Goal: Information Seeking & Learning: Check status

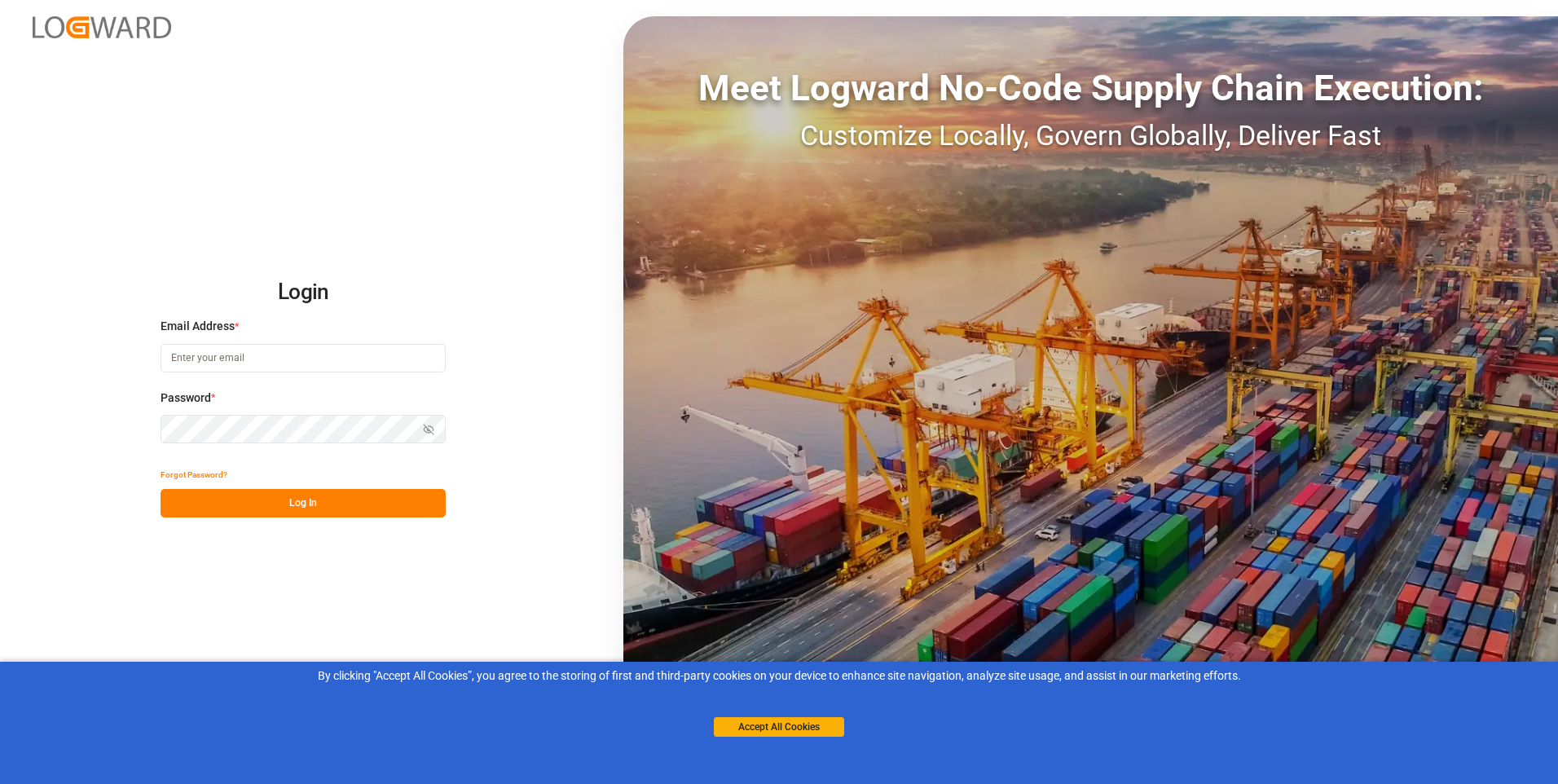
type input "[EMAIL_ADDRESS][PERSON_NAME][DOMAIN_NAME]"
click at [256, 500] on button "Log In" at bounding box center [303, 503] width 285 height 29
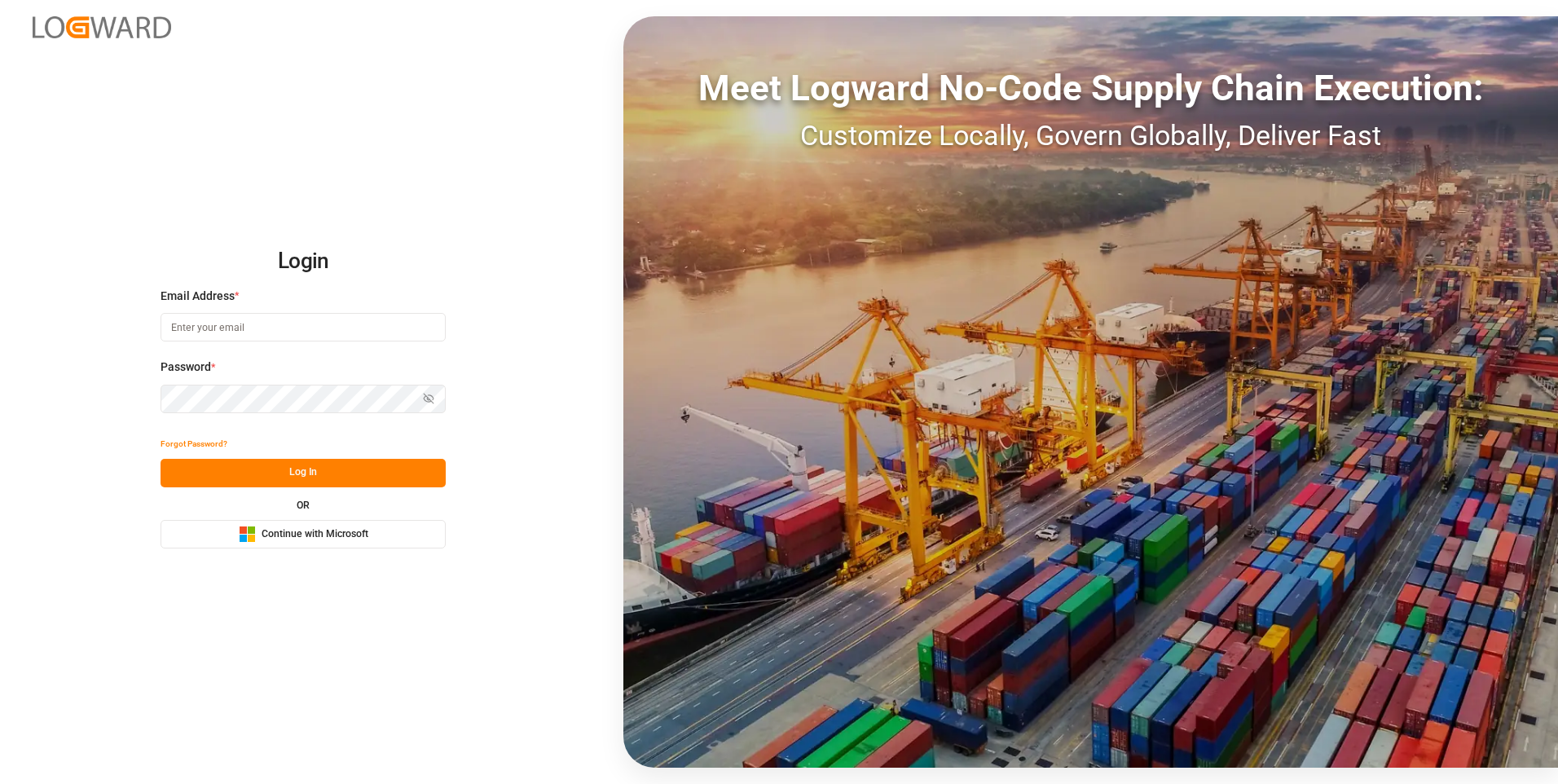
type input "[EMAIL_ADDRESS][PERSON_NAME][DOMAIN_NAME]"
click at [372, 325] on input "[EMAIL_ADDRESS][PERSON_NAME][DOMAIN_NAME]" at bounding box center [303, 327] width 285 height 29
click at [270, 471] on button "Log In" at bounding box center [303, 473] width 285 height 29
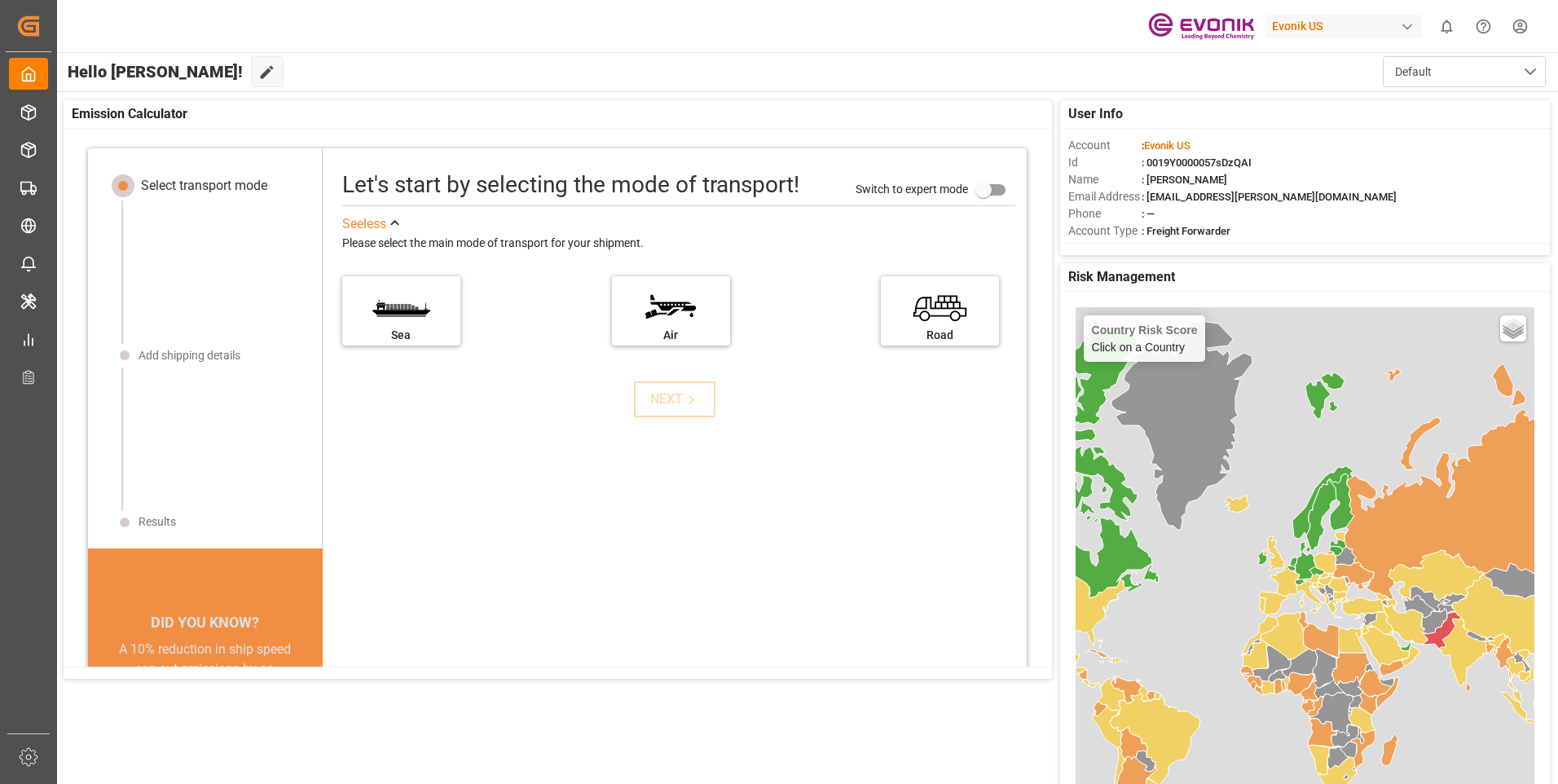
scroll to position [16, 0]
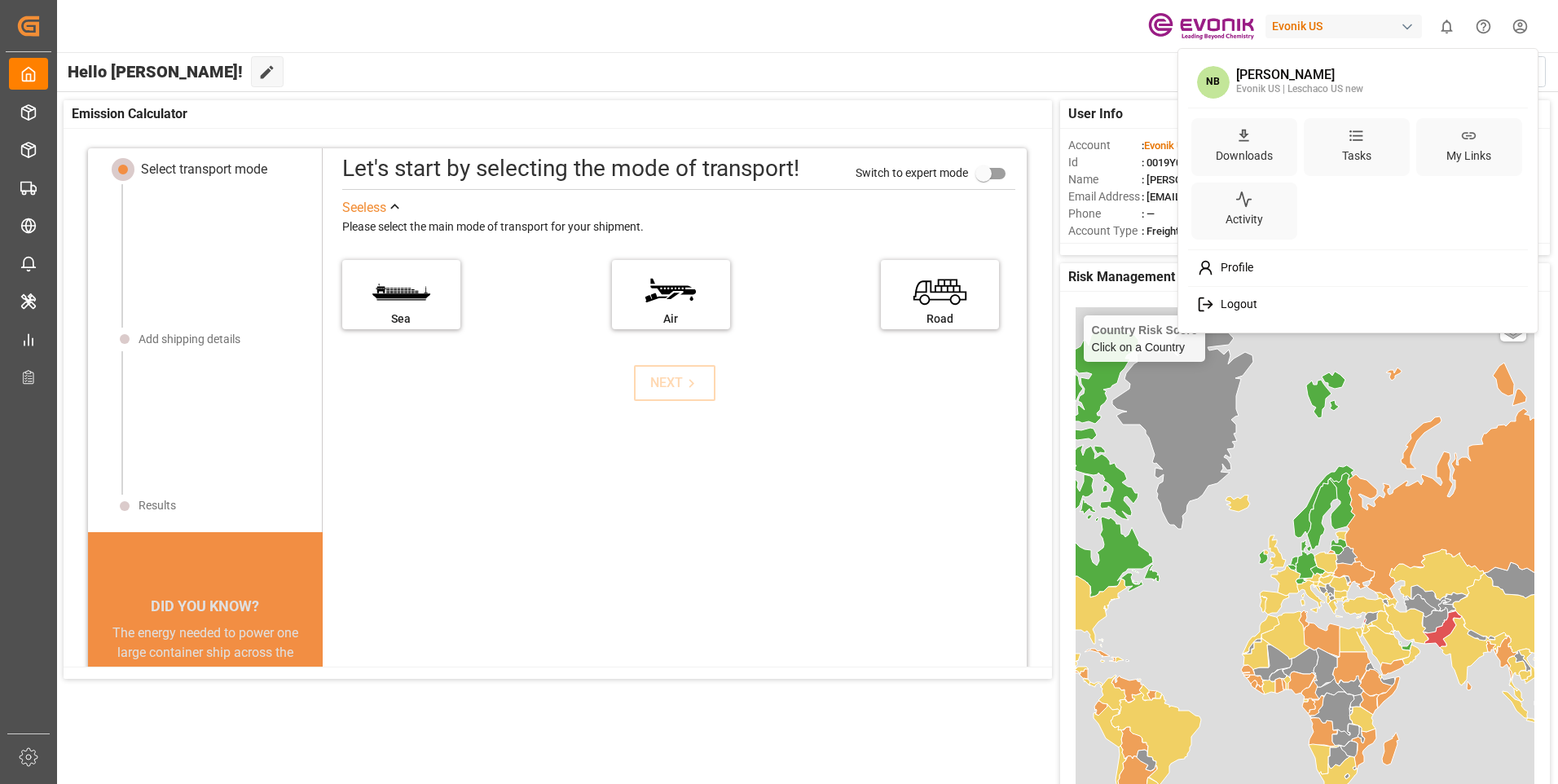
click at [1520, 25] on html "Created by potrace 1.15, written by [PERSON_NAME] [DATE]-[DATE] Created by potr…" at bounding box center [779, 392] width 1558 height 784
click at [1367, 139] on div "Tasks" at bounding box center [1357, 146] width 106 height 58
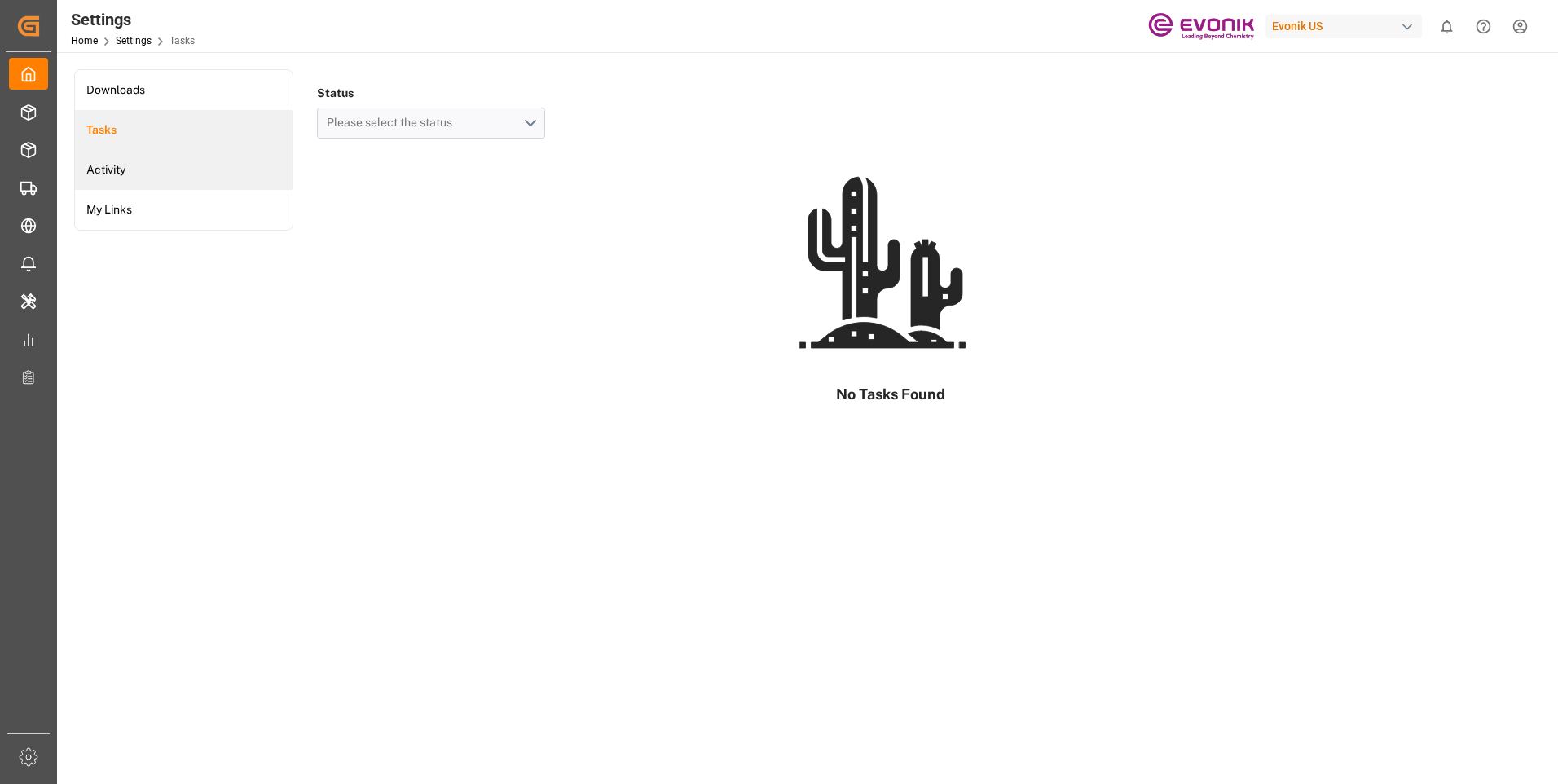
click at [137, 163] on li "Activity" at bounding box center [184, 169] width 218 height 40
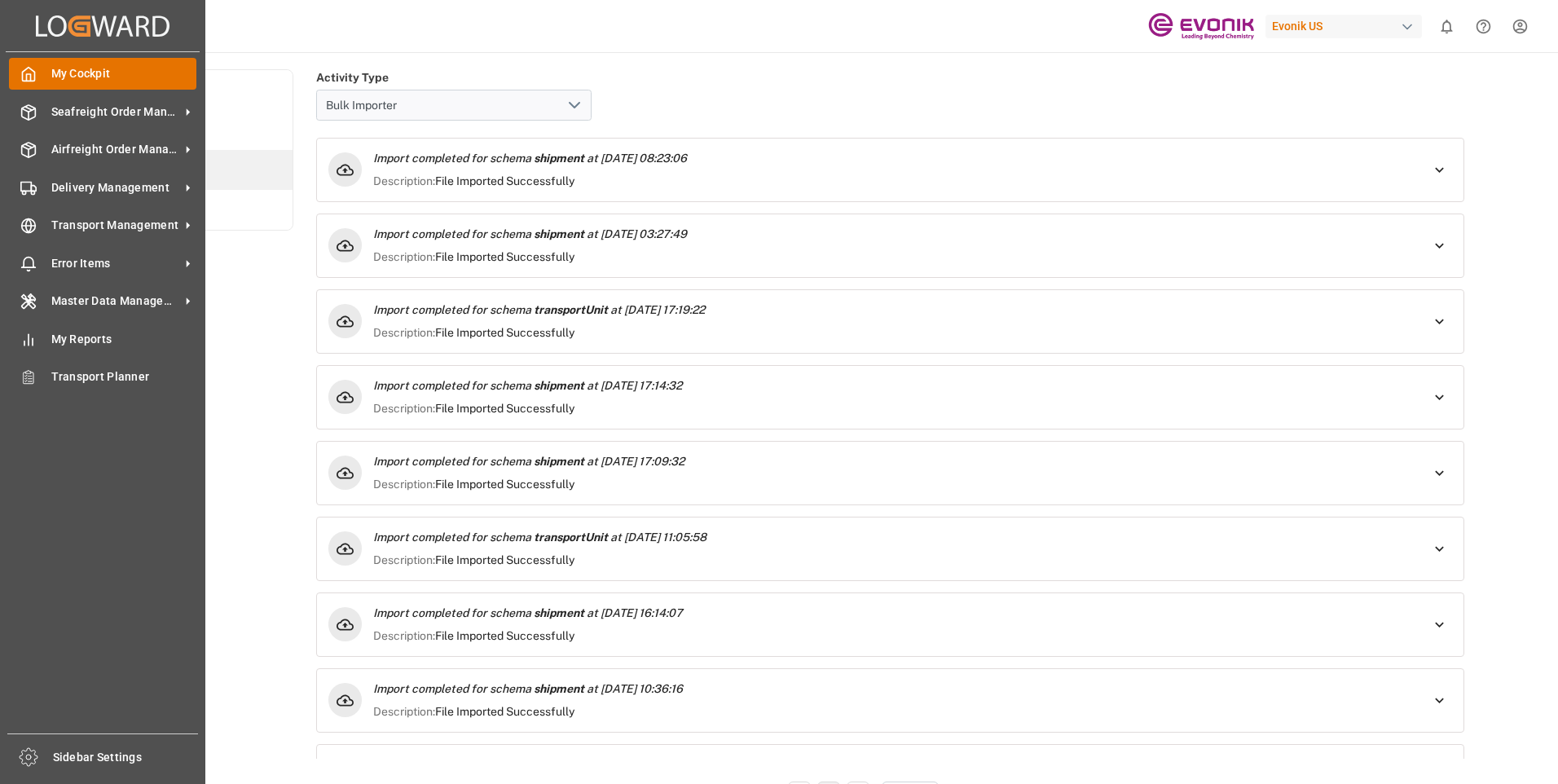
click at [74, 65] on div "My Cockpit My Cockpit" at bounding box center [102, 74] width 187 height 32
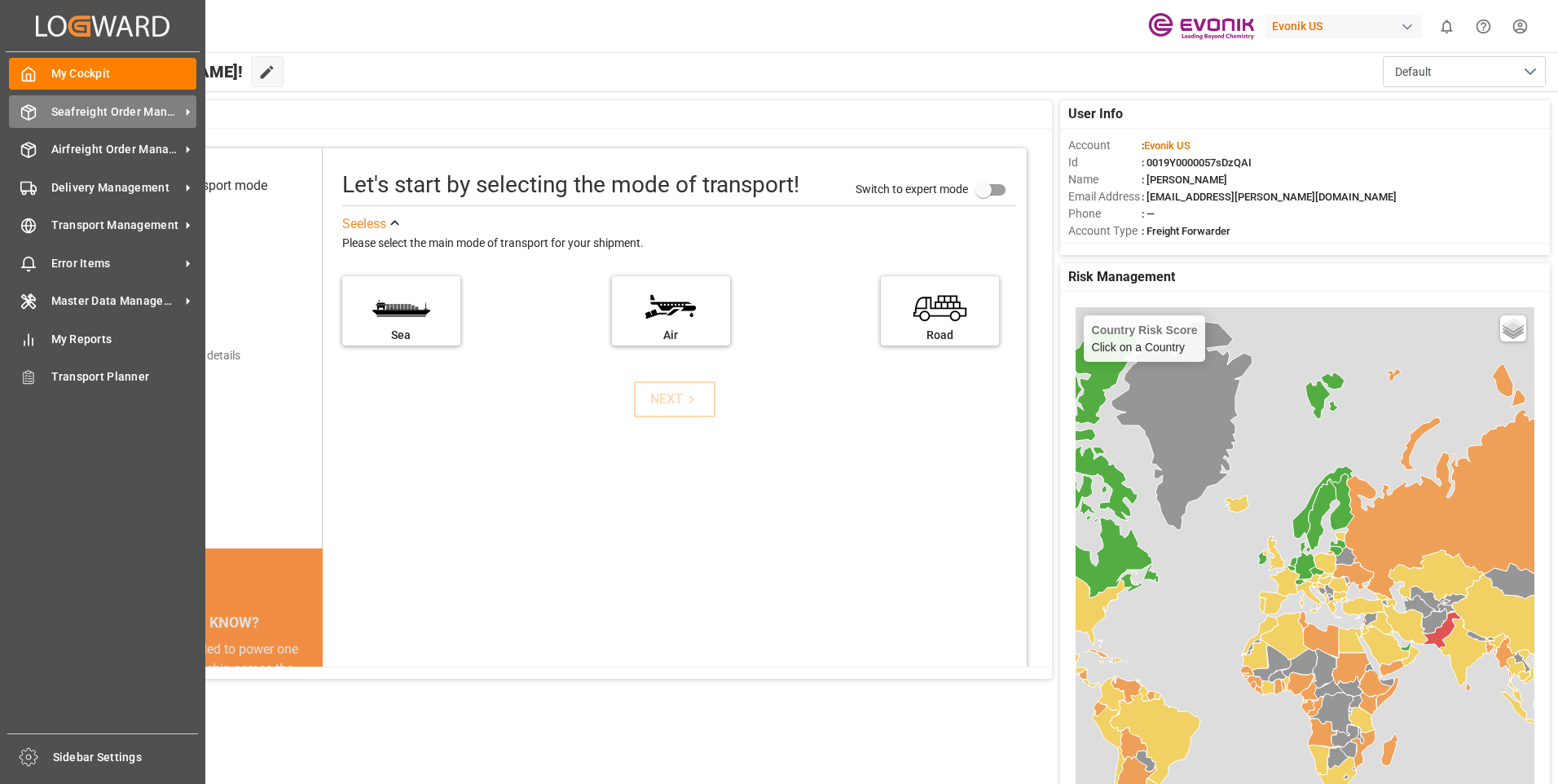
click at [18, 106] on div at bounding box center [23, 112] width 28 height 17
click at [184, 119] on icon at bounding box center [187, 112] width 17 height 17
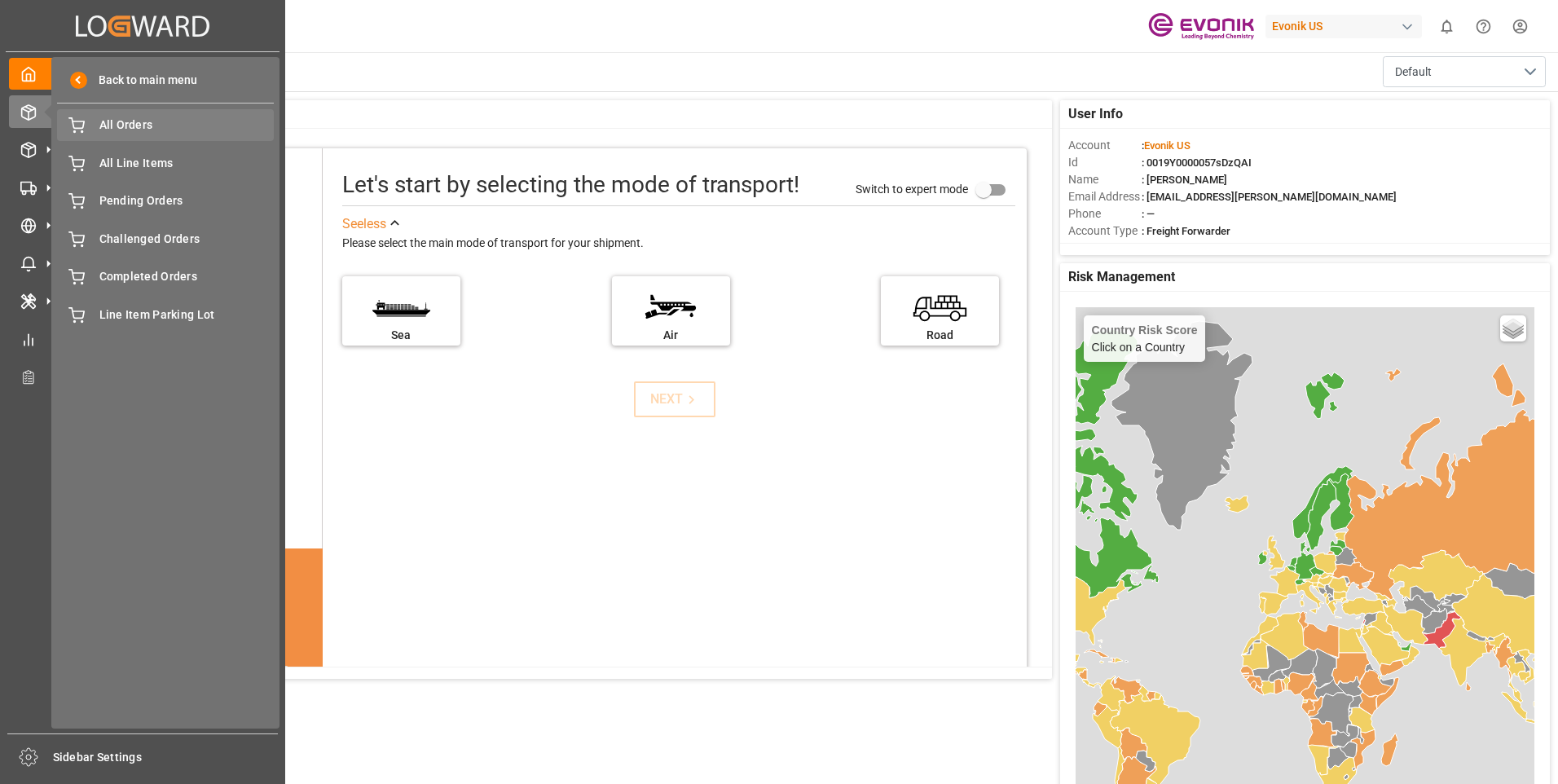
click at [108, 122] on span "All Orders" at bounding box center [187, 124] width 175 height 17
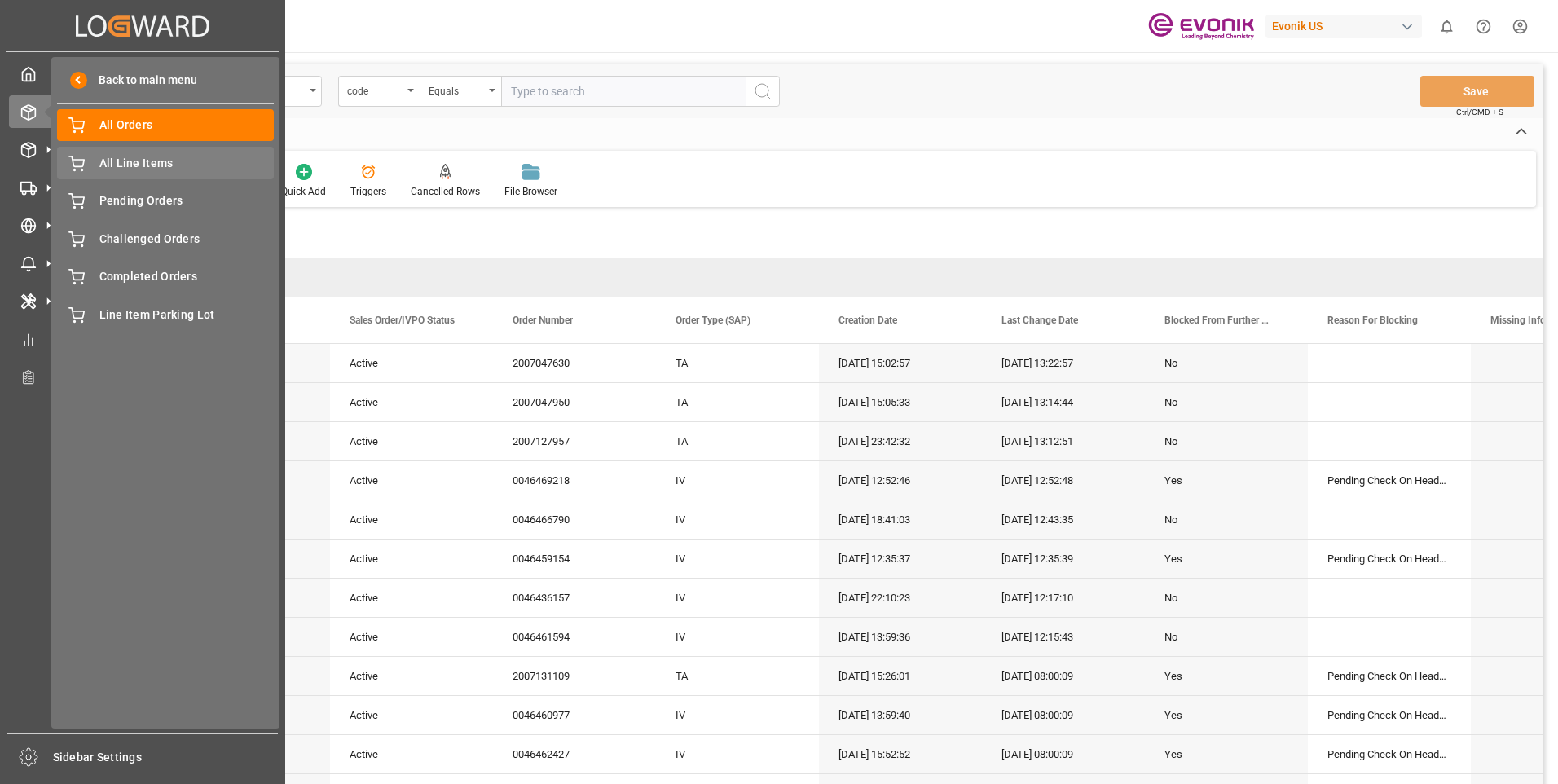
click at [152, 159] on span "All Line Items" at bounding box center [187, 163] width 175 height 17
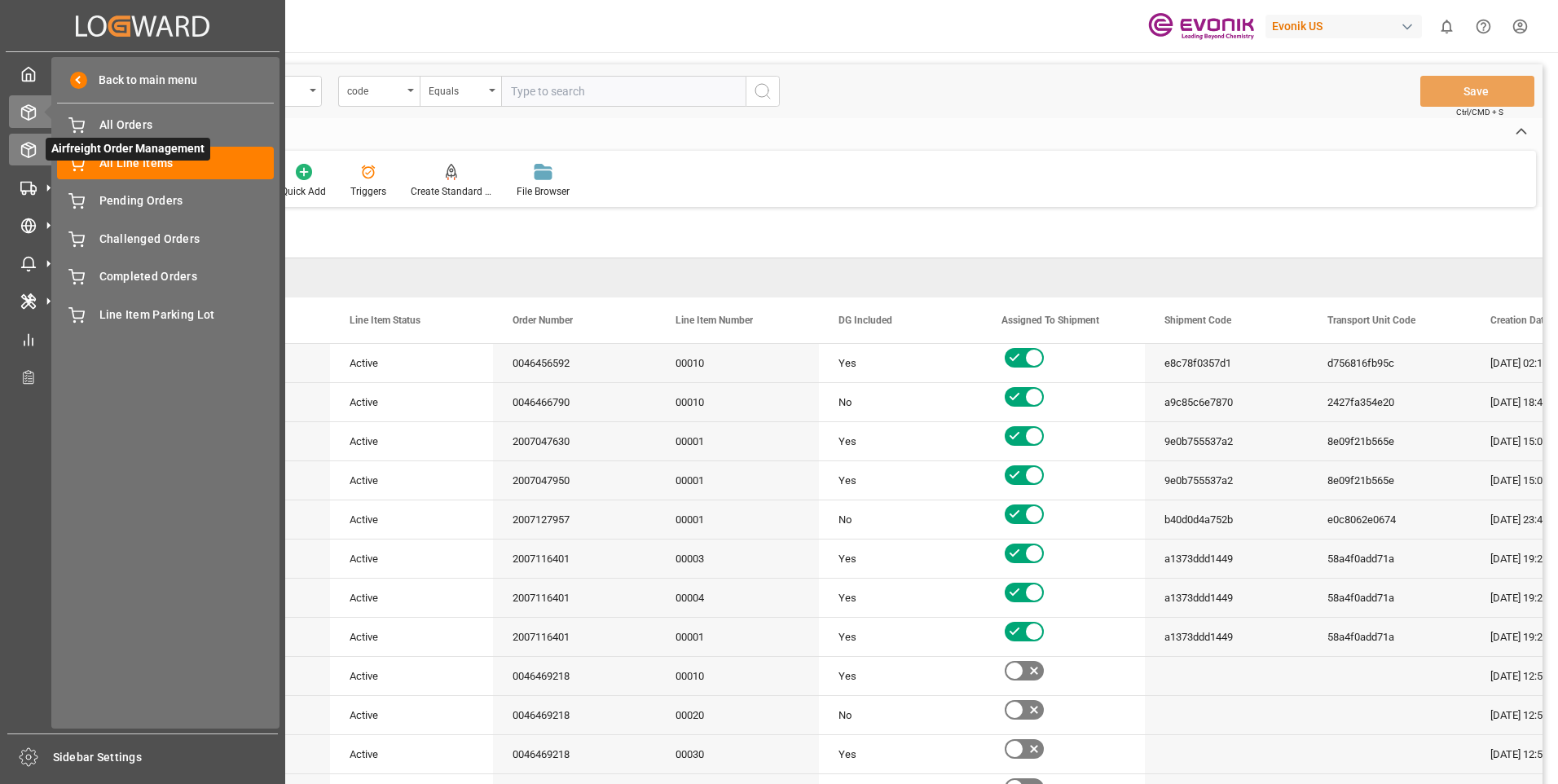
click at [29, 142] on icon at bounding box center [29, 150] width 14 height 15
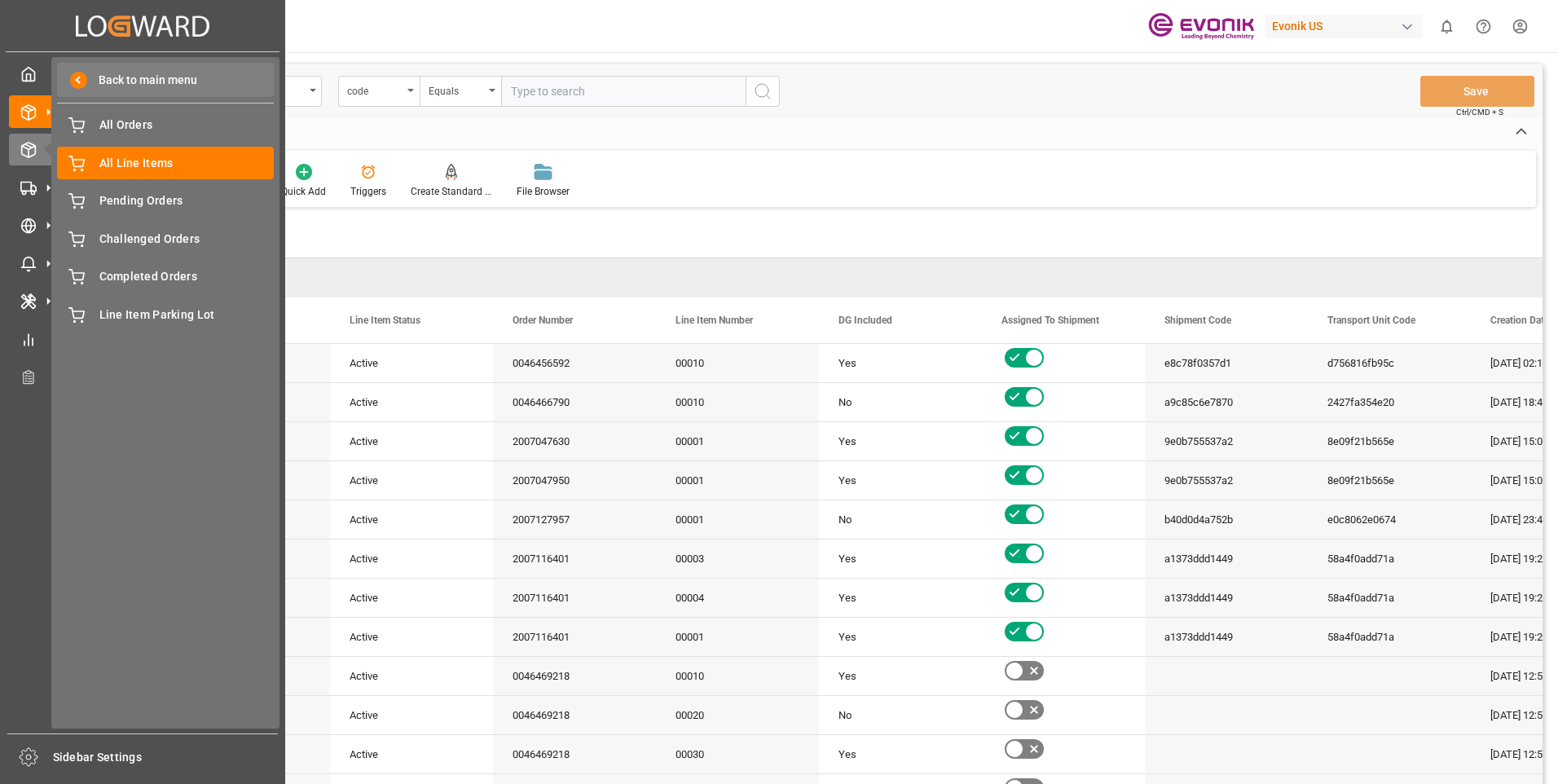
click at [73, 70] on div "Back to main menu" at bounding box center [165, 80] width 217 height 34
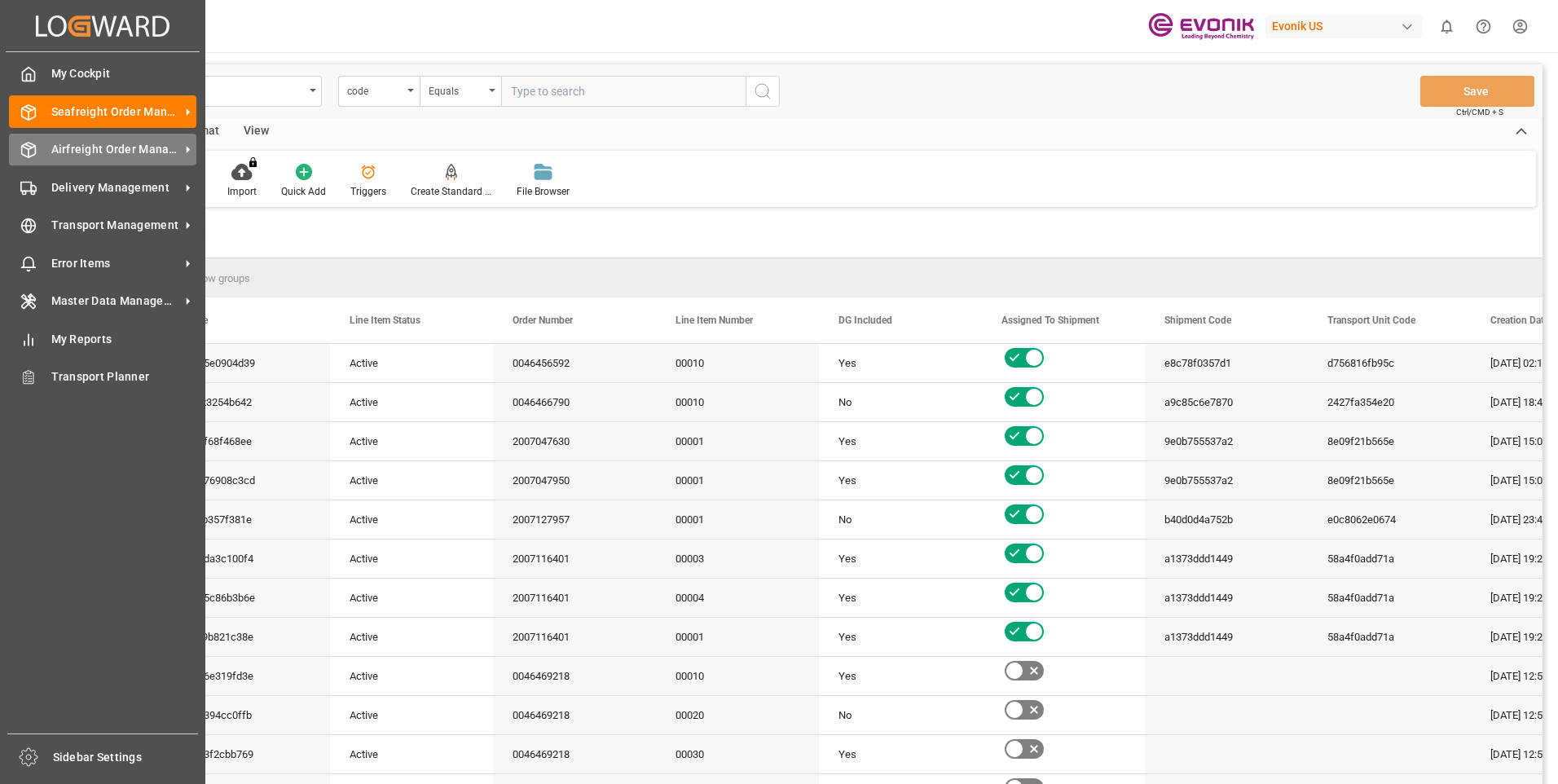
click at [65, 150] on span "Airfreight Order Management" at bounding box center [115, 149] width 128 height 17
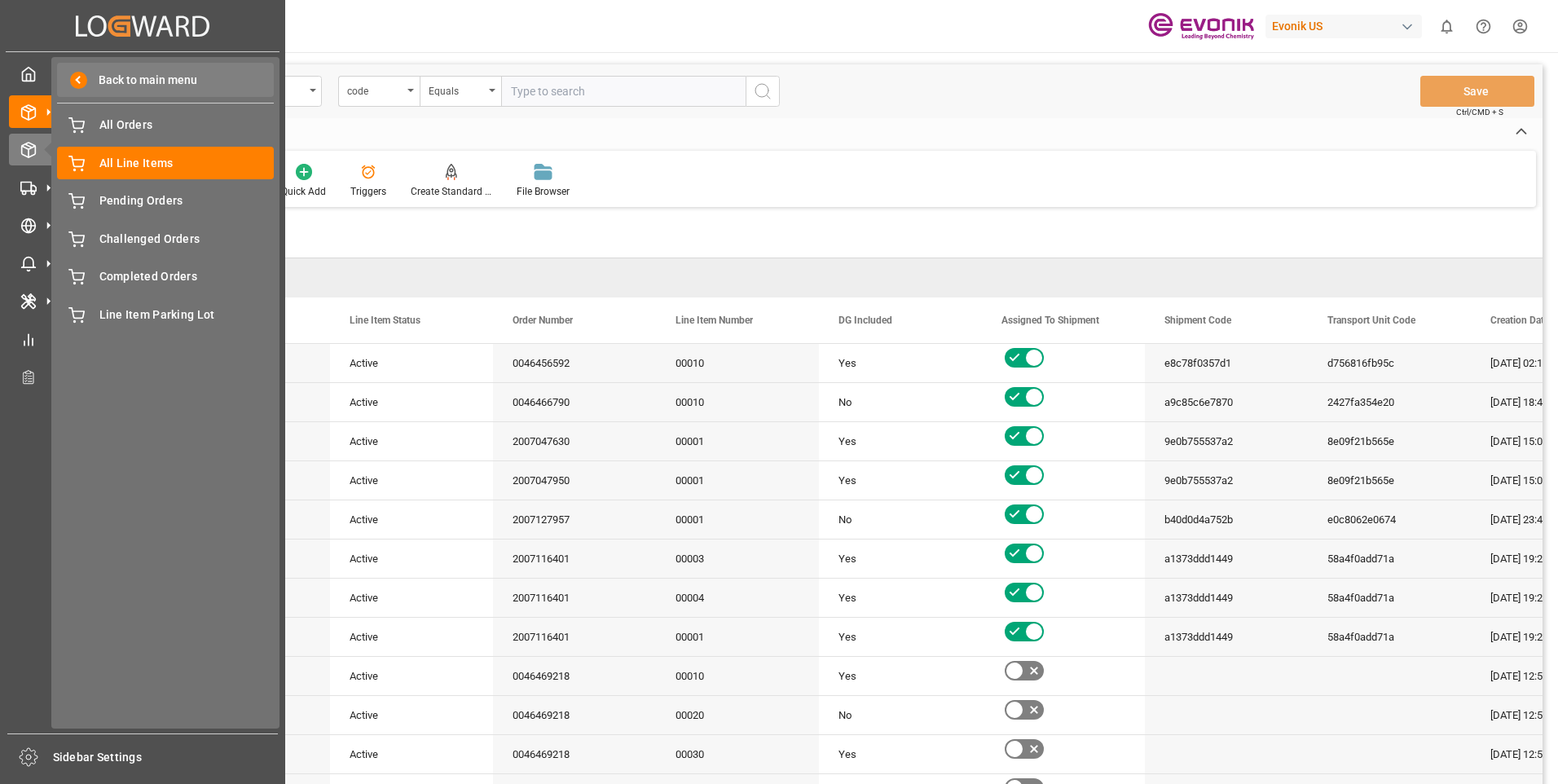
click at [78, 80] on span at bounding box center [79, 80] width 17 height 17
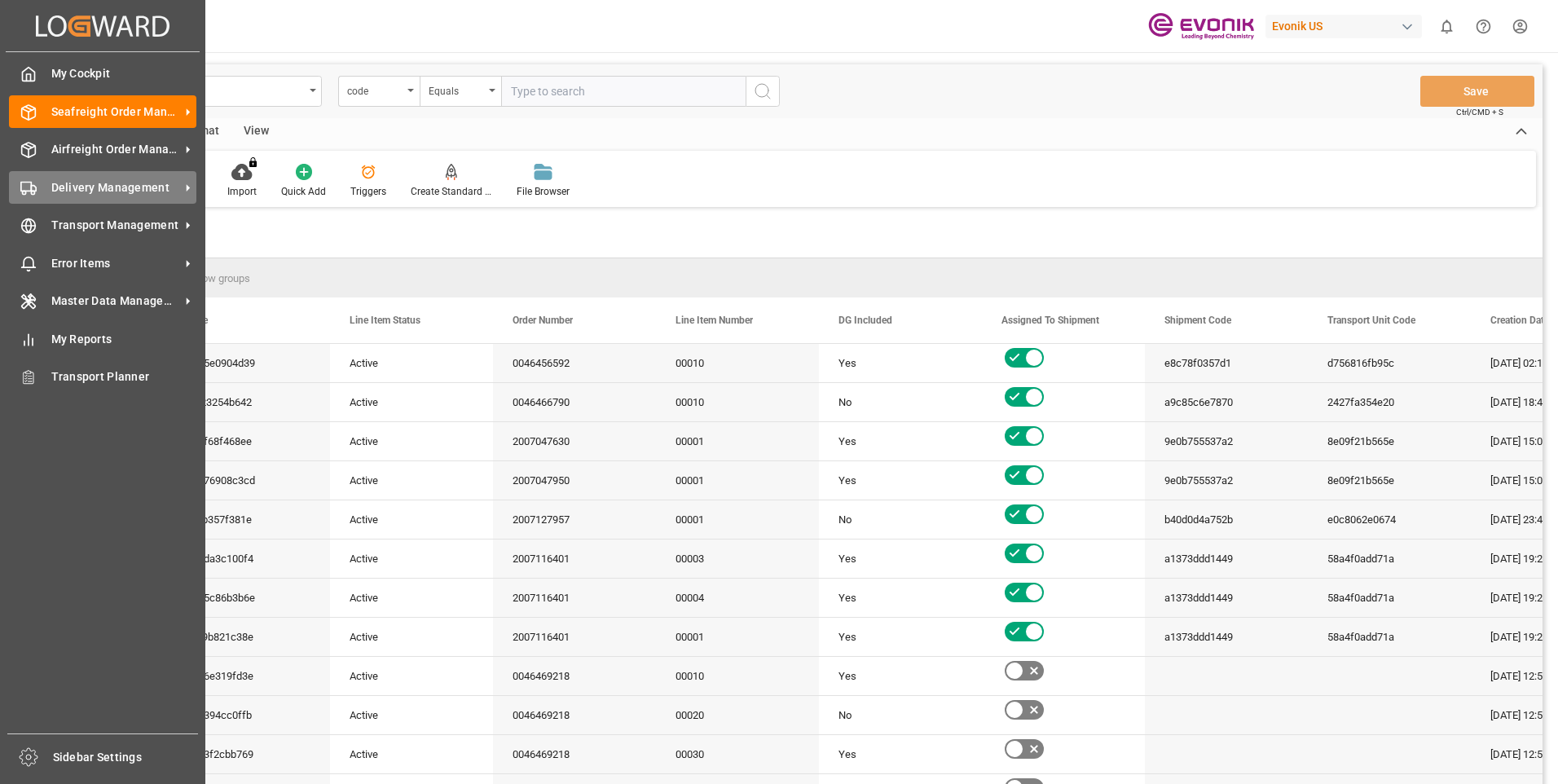
click at [93, 181] on span "Delivery Management" at bounding box center [115, 187] width 128 height 17
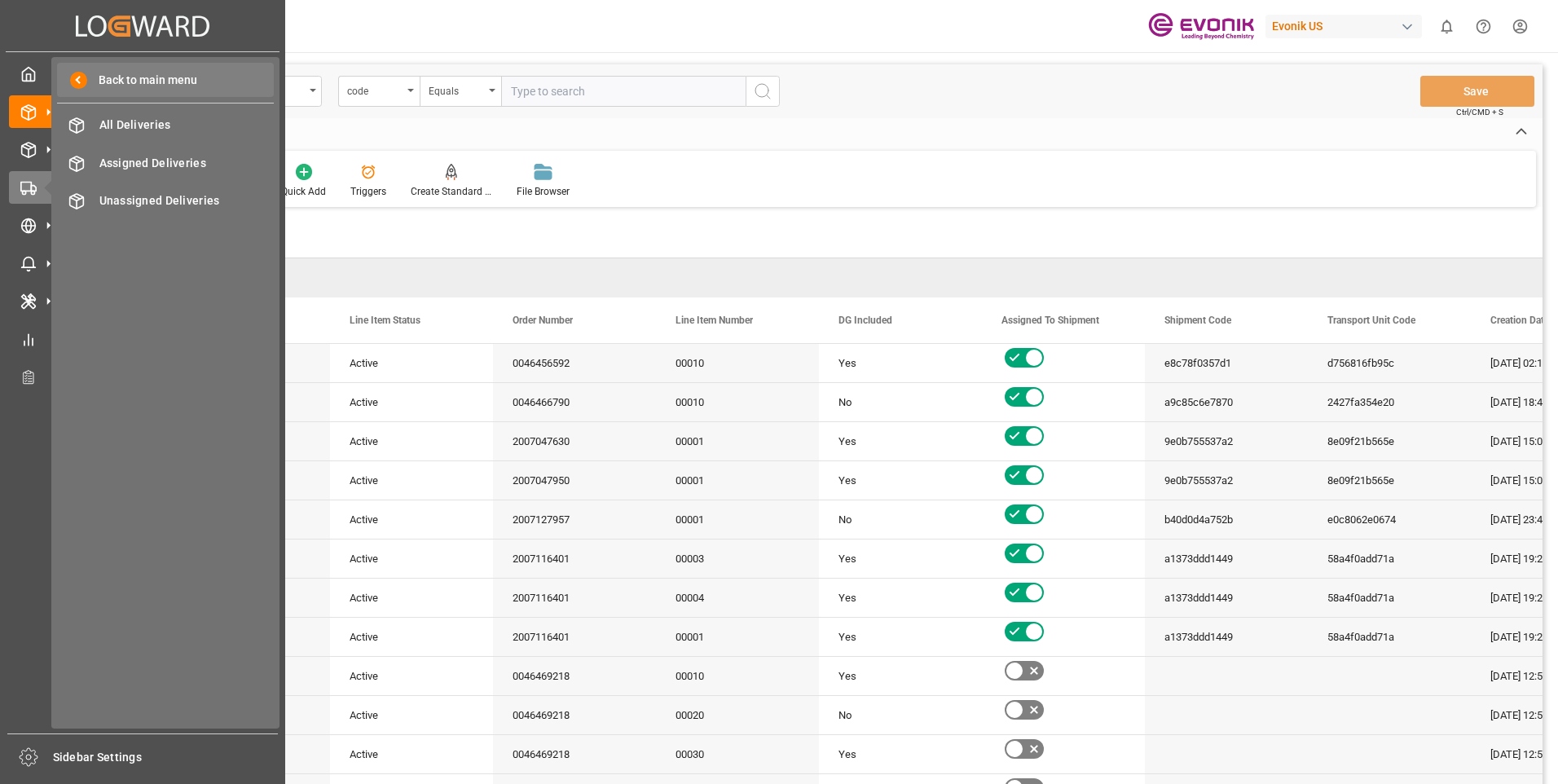
click at [92, 78] on span "Back to main menu" at bounding box center [142, 80] width 110 height 17
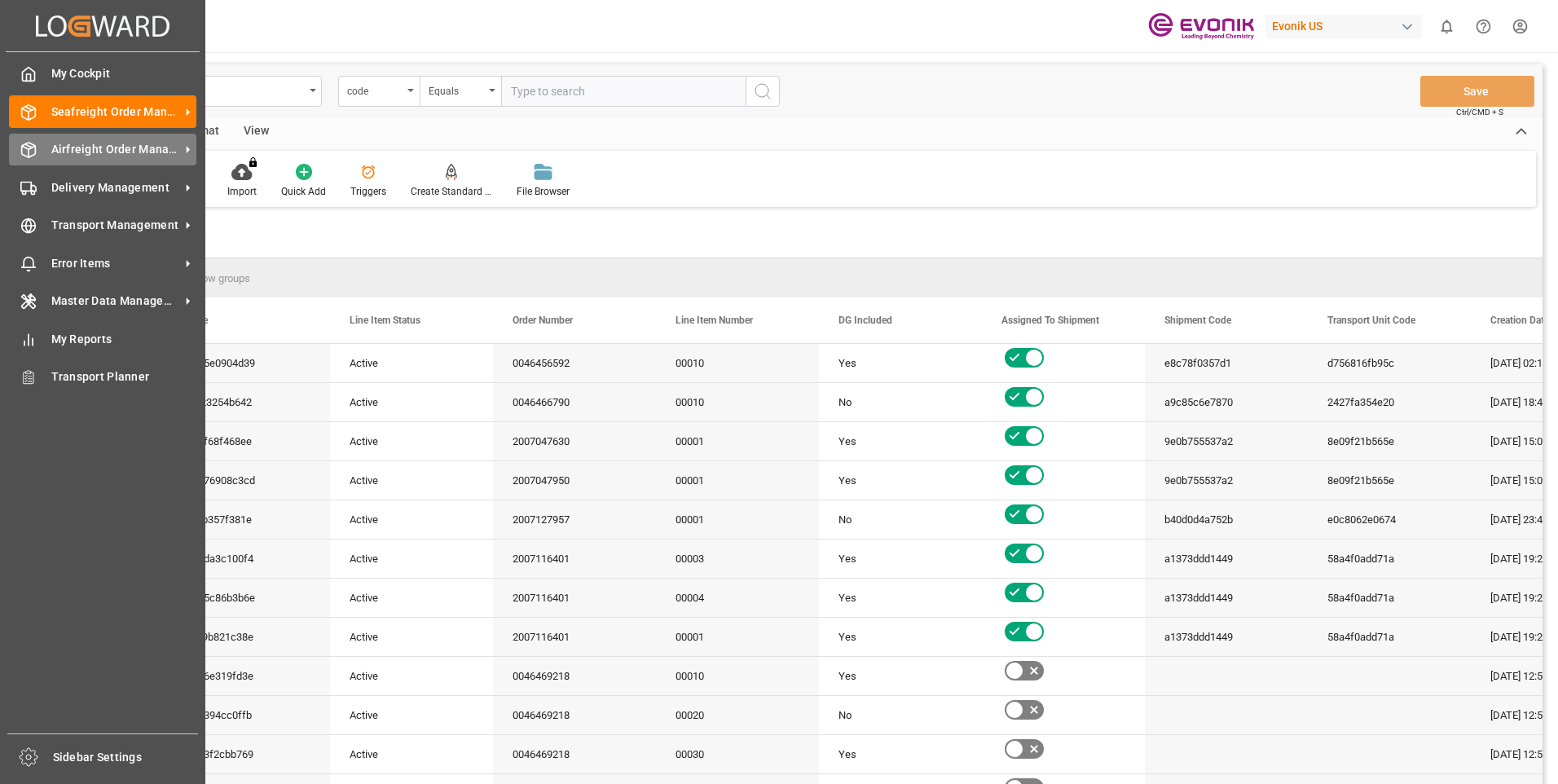
click at [55, 147] on span "Airfreight Order Management" at bounding box center [115, 149] width 128 height 17
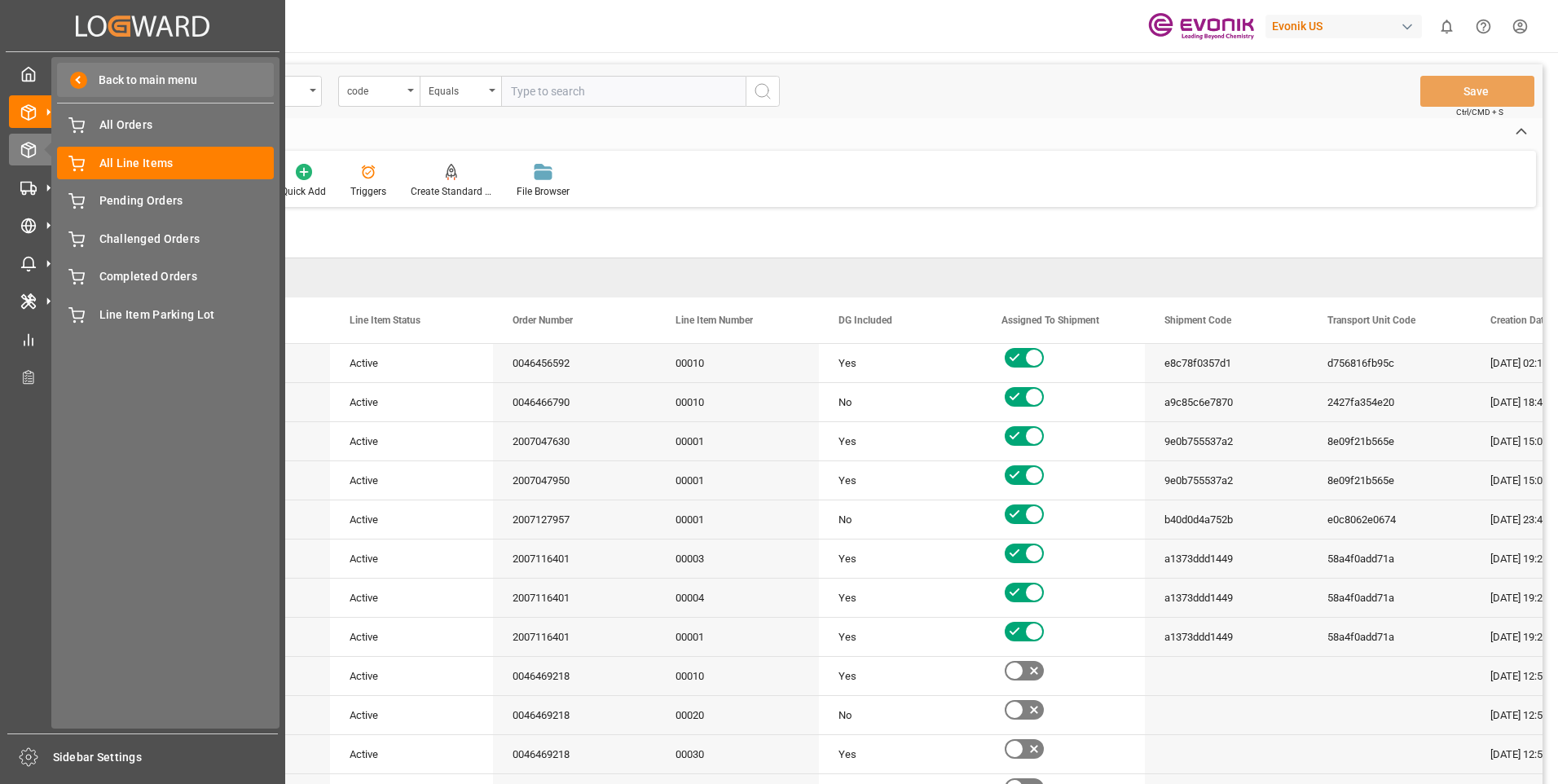
click at [85, 75] on span at bounding box center [79, 80] width 17 height 17
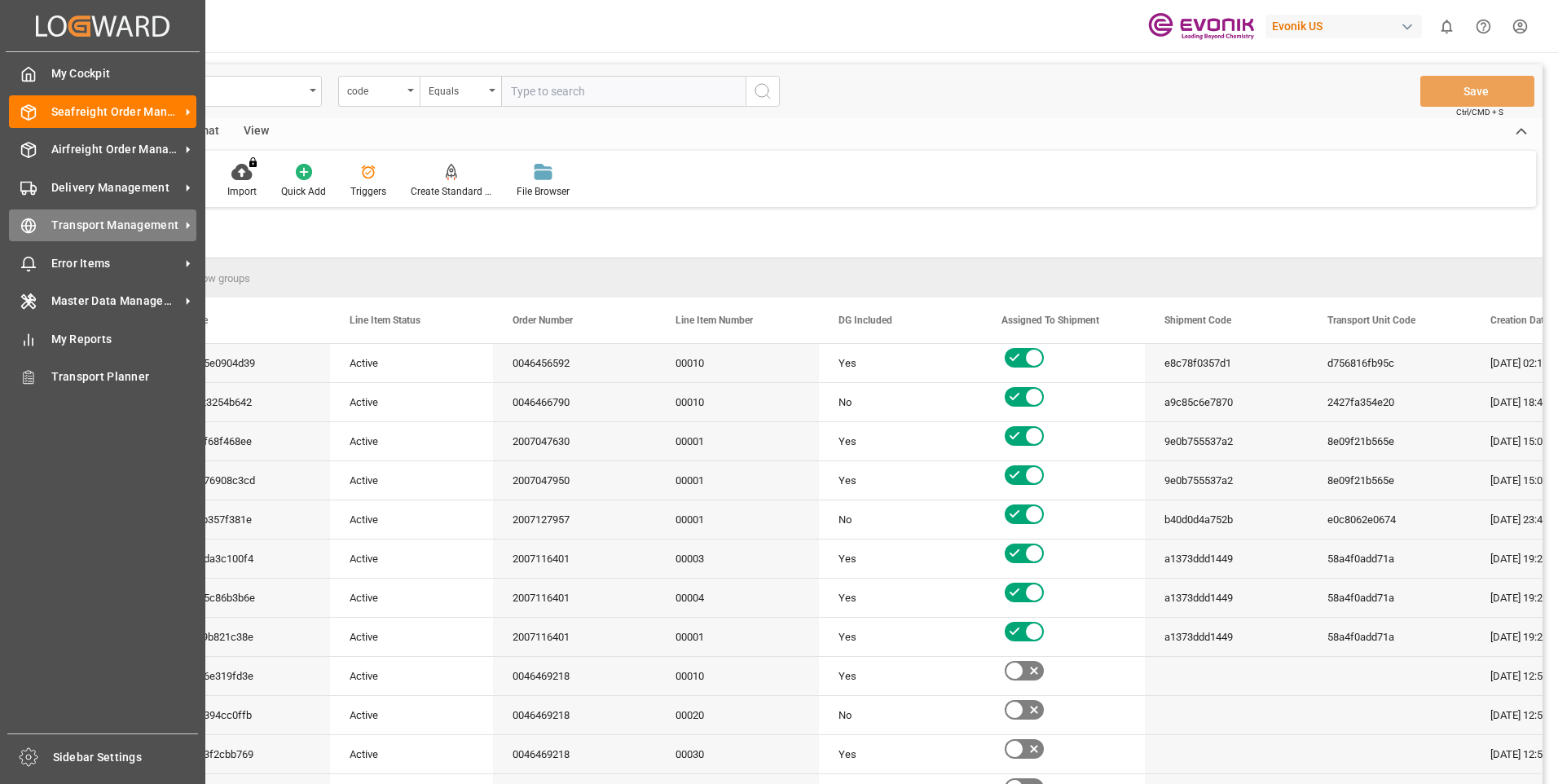
click at [111, 221] on span "Transport Management" at bounding box center [115, 225] width 128 height 17
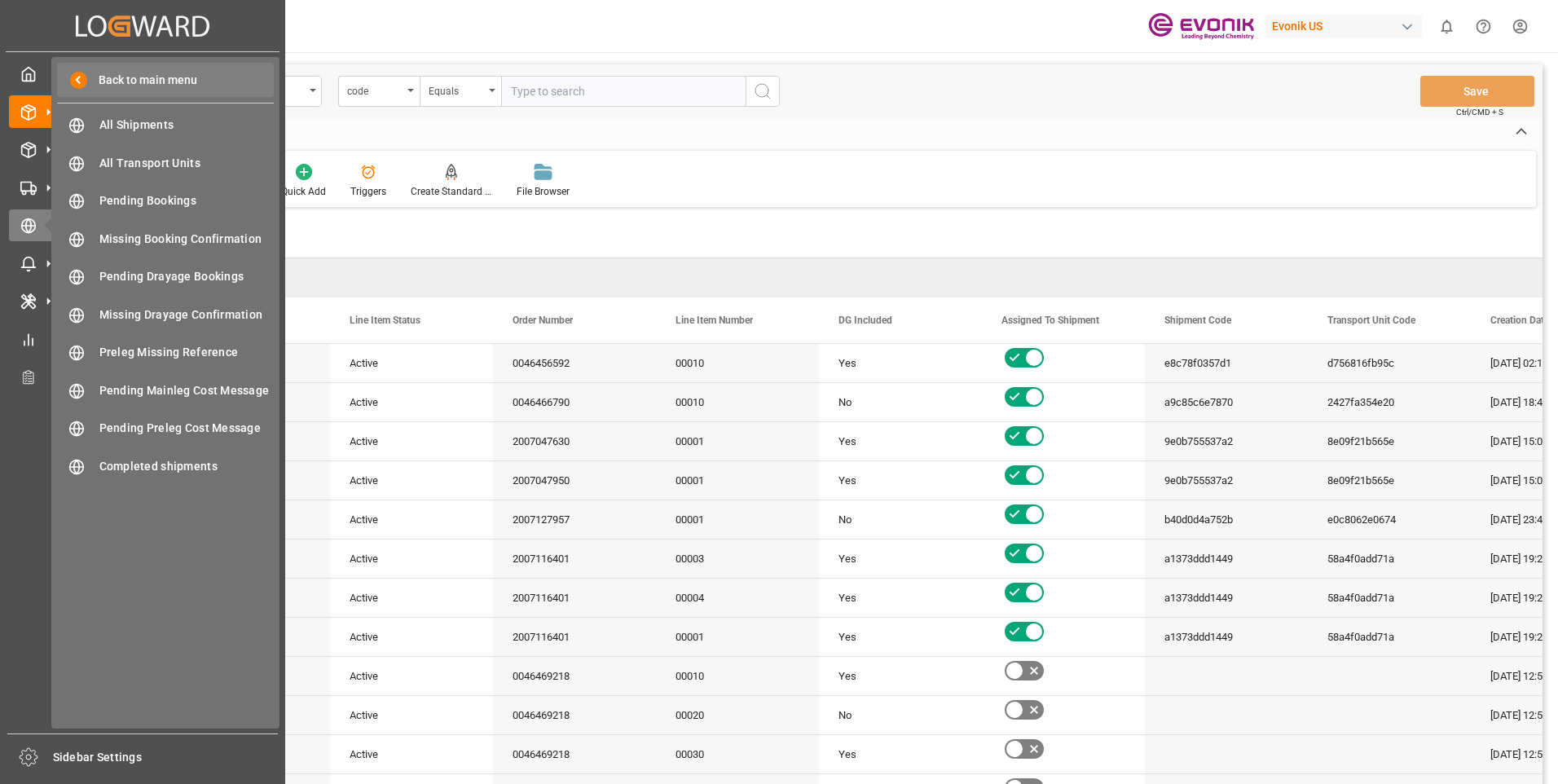
click at [88, 83] on span "Back to main menu" at bounding box center [142, 80] width 110 height 17
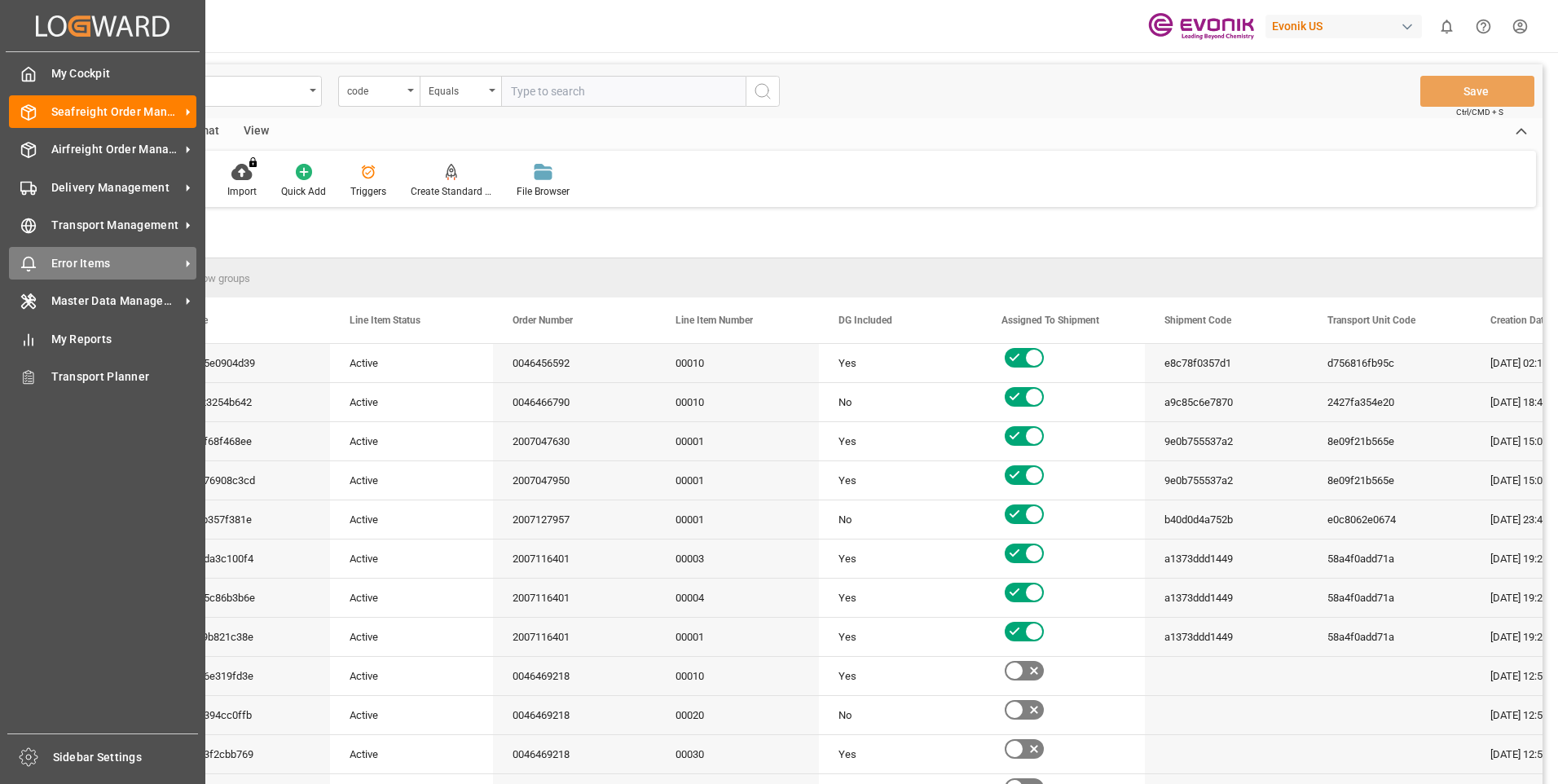
click at [115, 258] on span "Error Items" at bounding box center [115, 263] width 128 height 17
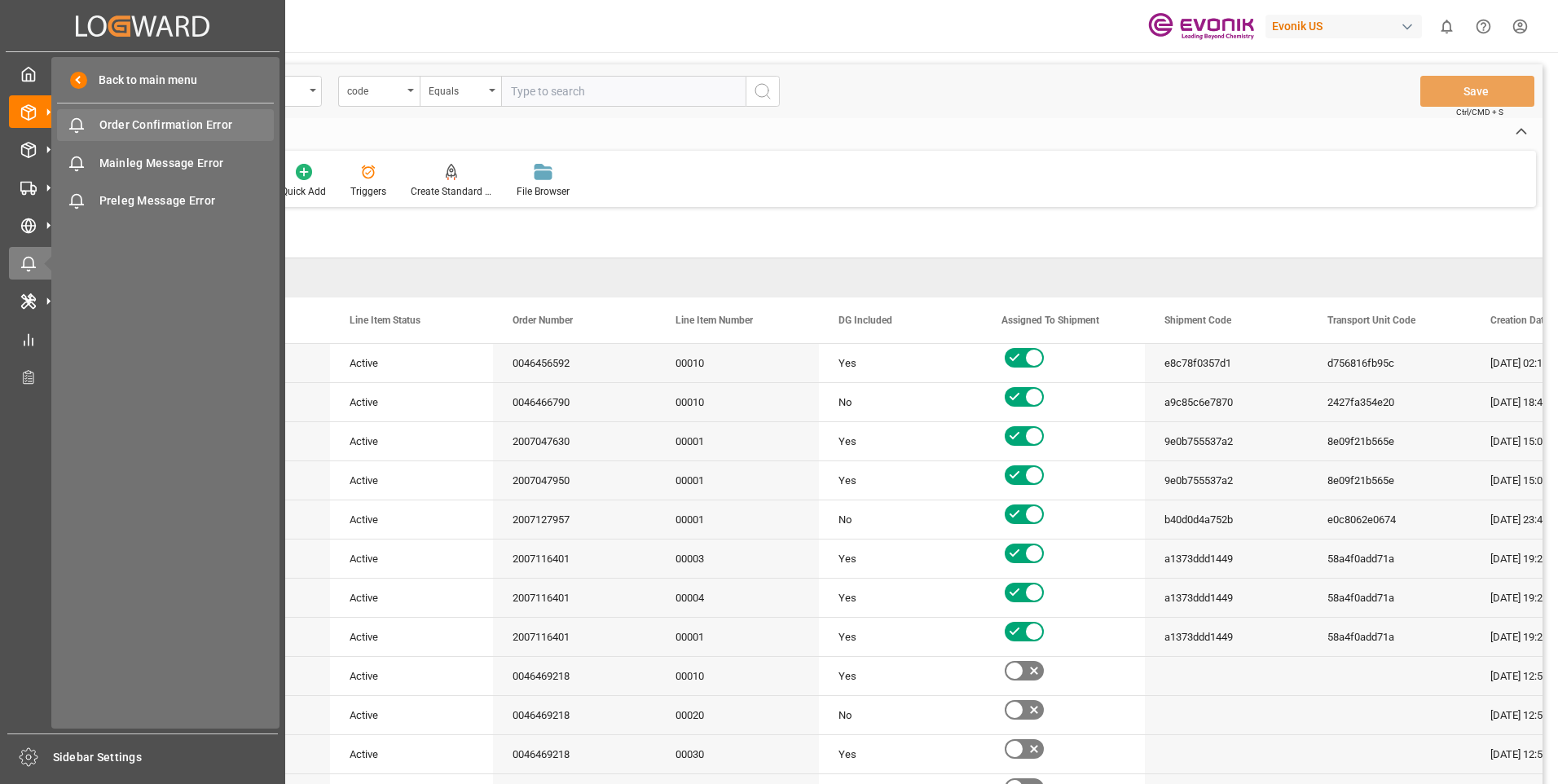
click at [110, 127] on span "Order Confirmation Error" at bounding box center [187, 124] width 175 height 17
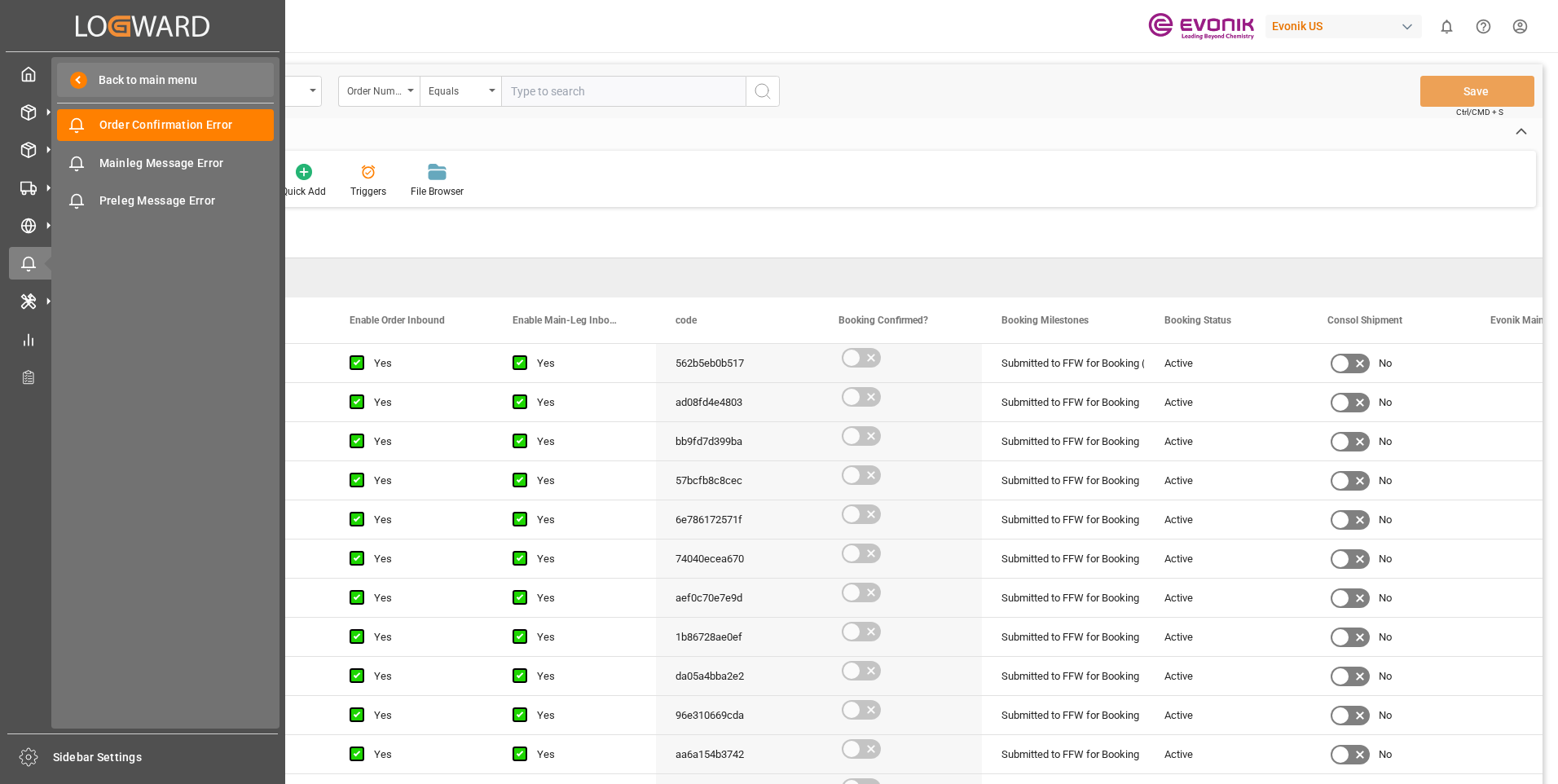
click at [78, 80] on span at bounding box center [79, 80] width 17 height 17
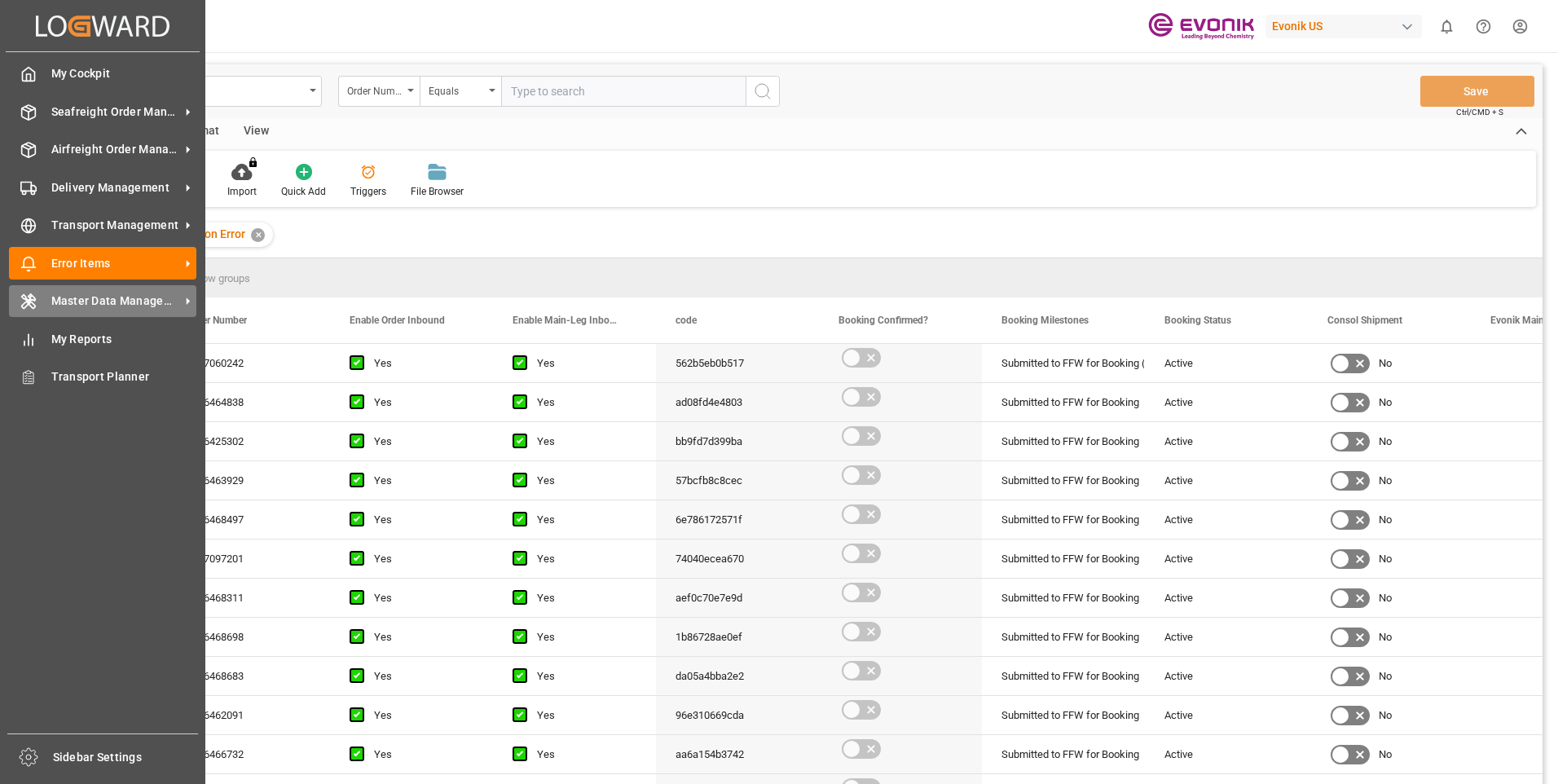
click at [117, 305] on span "Master Data Management" at bounding box center [115, 301] width 128 height 17
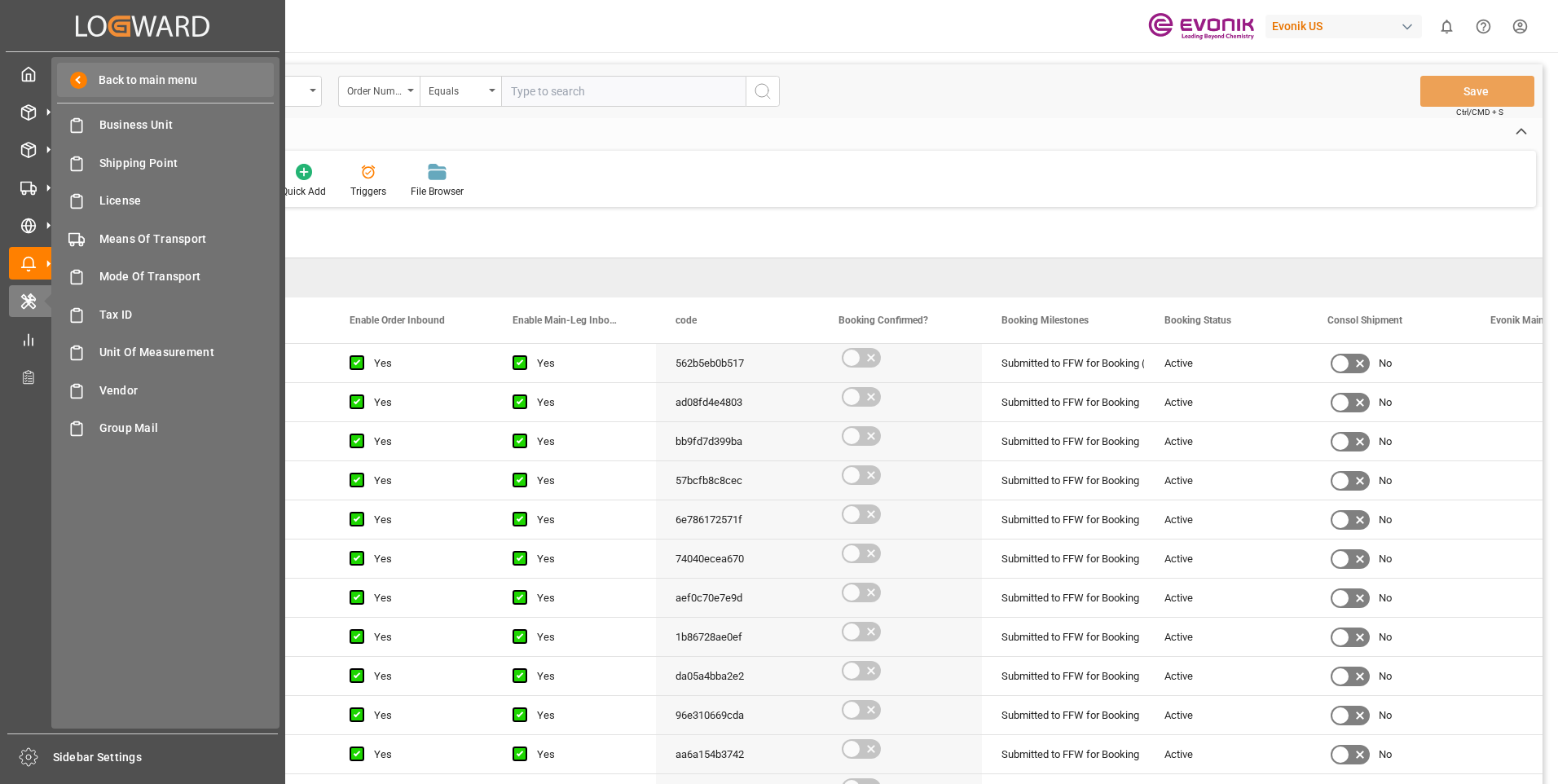
click at [79, 77] on span at bounding box center [79, 80] width 17 height 17
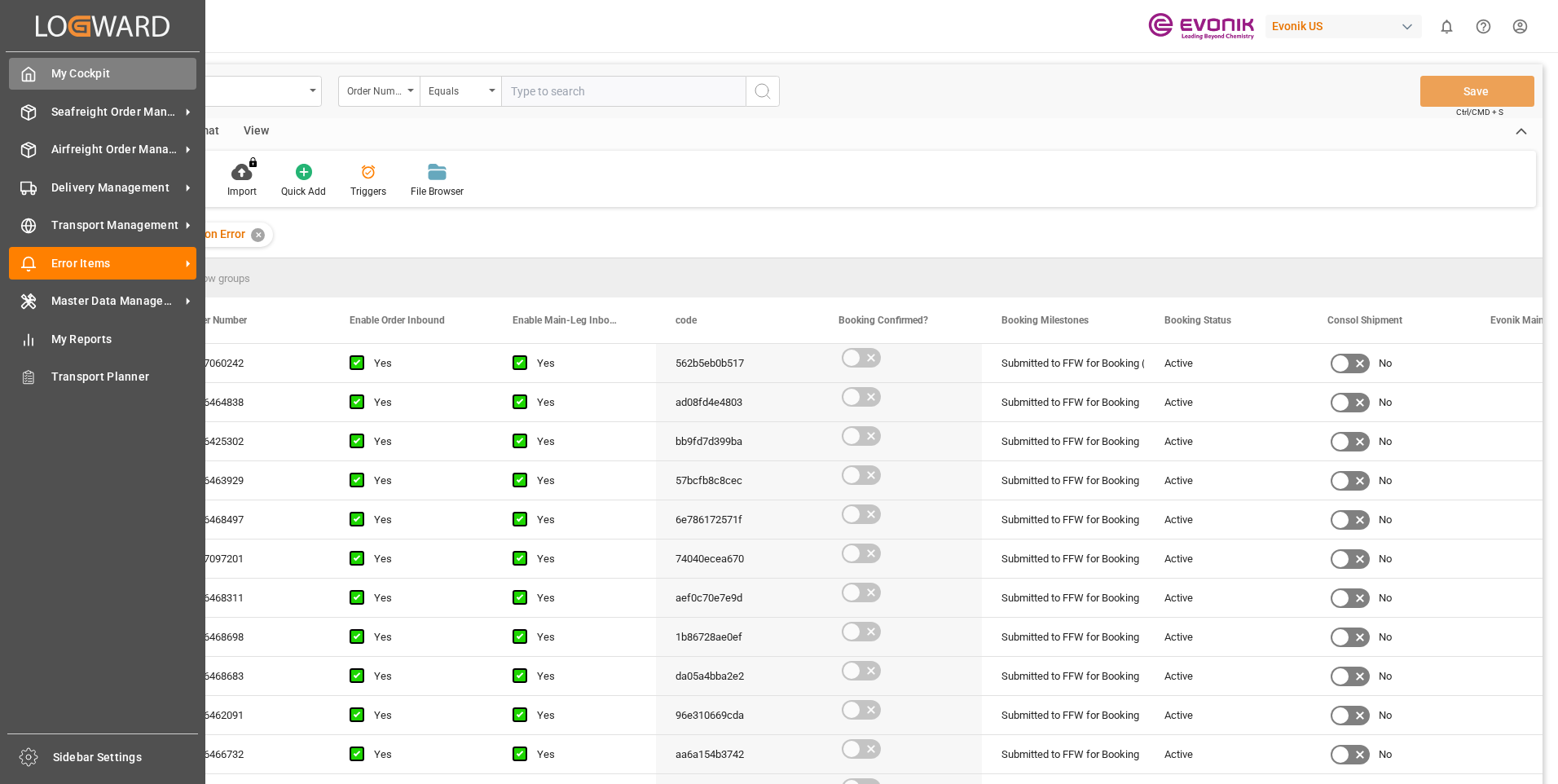
click at [89, 71] on span "My Cockpit" at bounding box center [124, 74] width 146 height 17
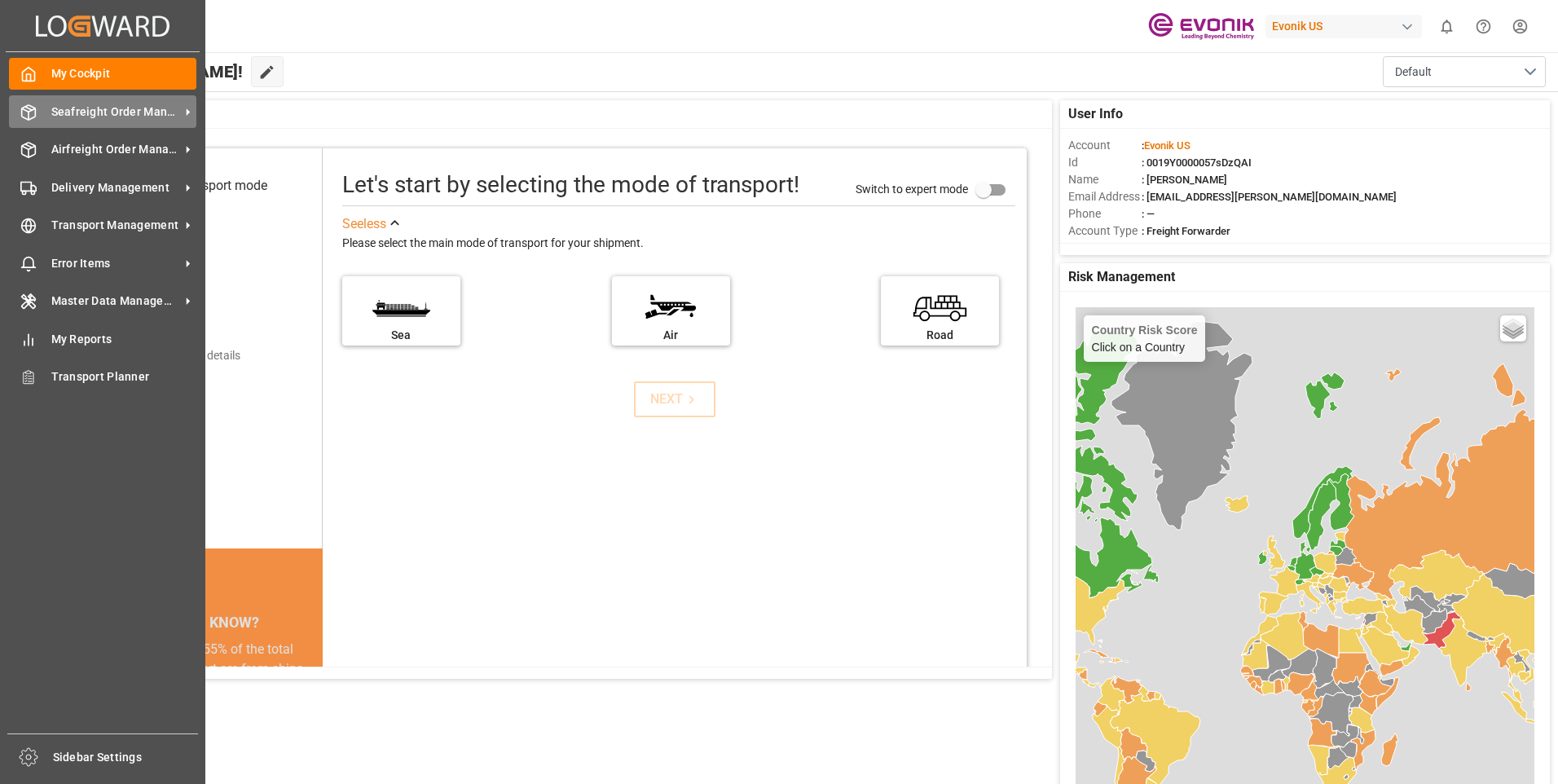
click at [149, 114] on span "Seafreight Order Management" at bounding box center [115, 112] width 128 height 17
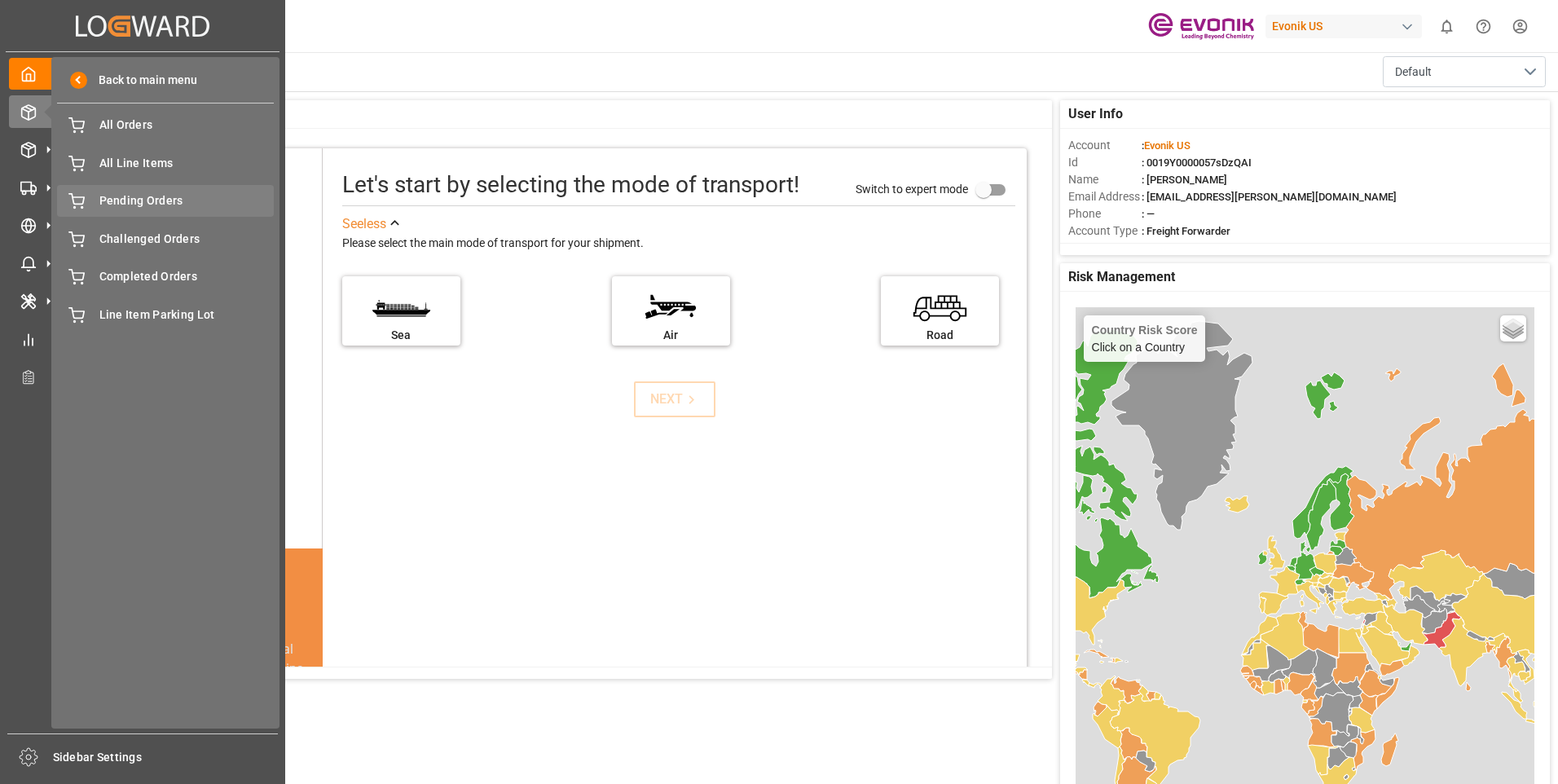
click at [147, 203] on span "Pending Orders" at bounding box center [187, 200] width 175 height 17
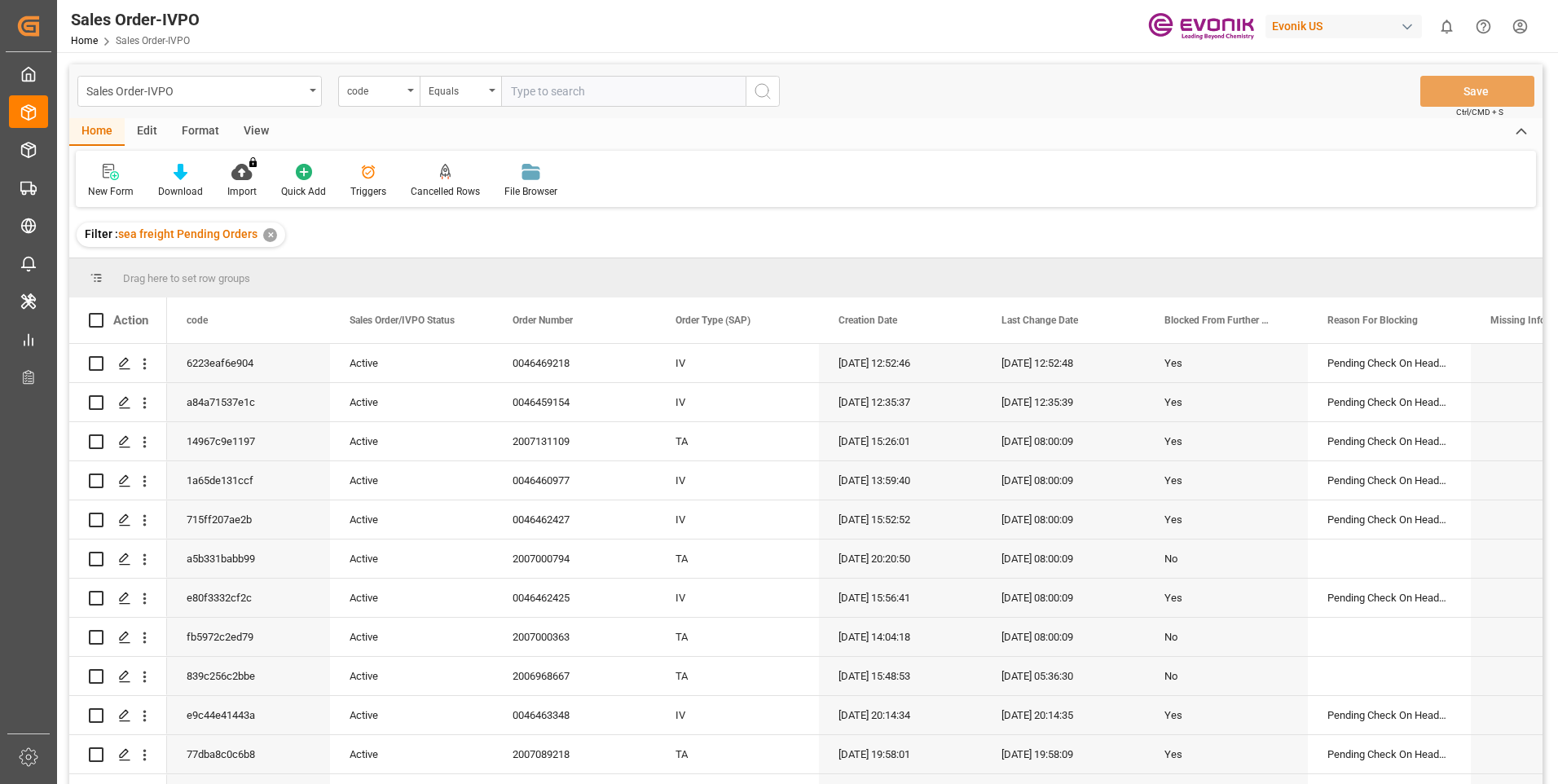
click at [260, 124] on div "View" at bounding box center [256, 132] width 50 height 28
click at [175, 169] on div at bounding box center [185, 171] width 82 height 17
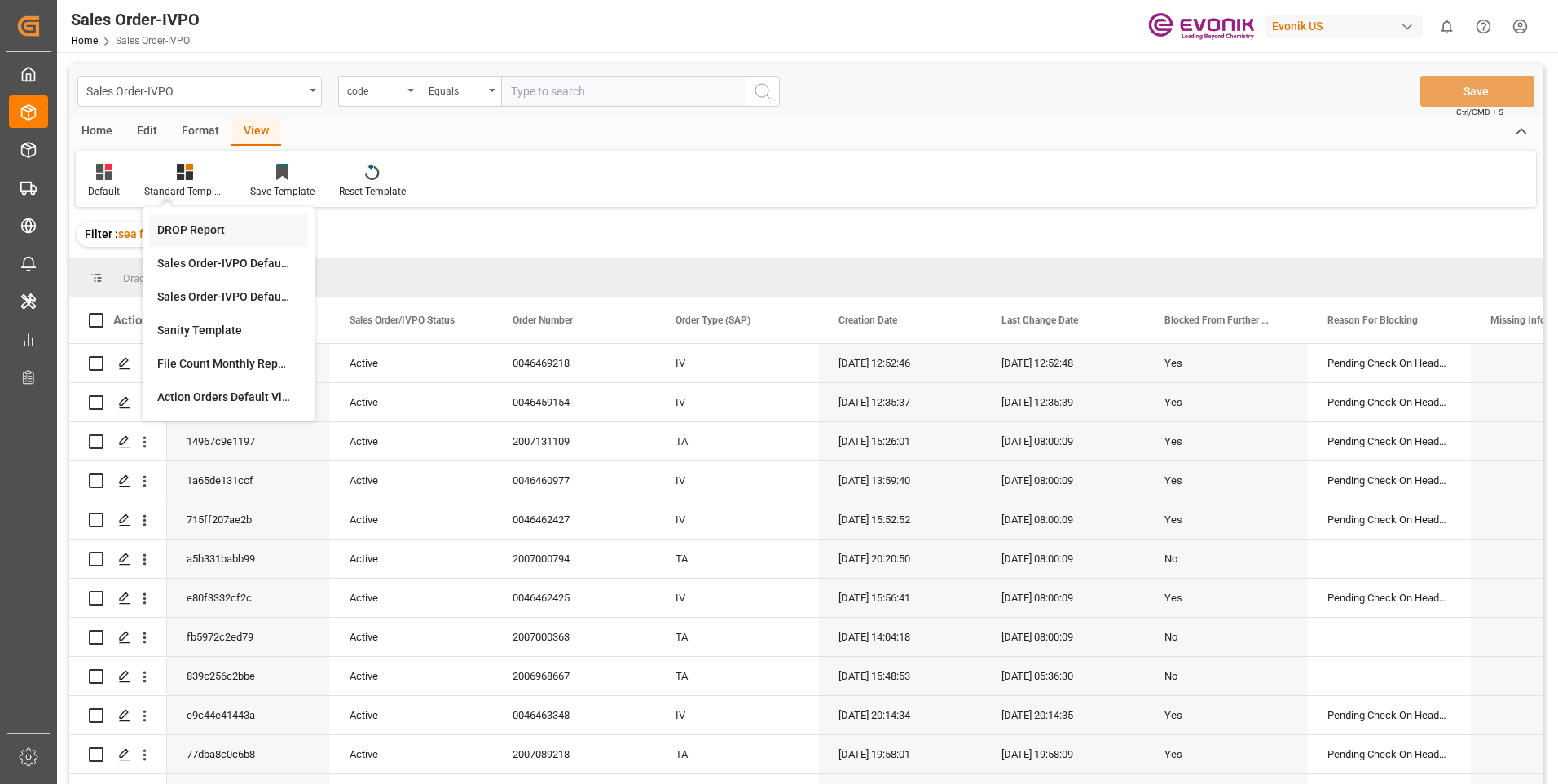
click at [293, 231] on div "DROP Report" at bounding box center [228, 230] width 142 height 17
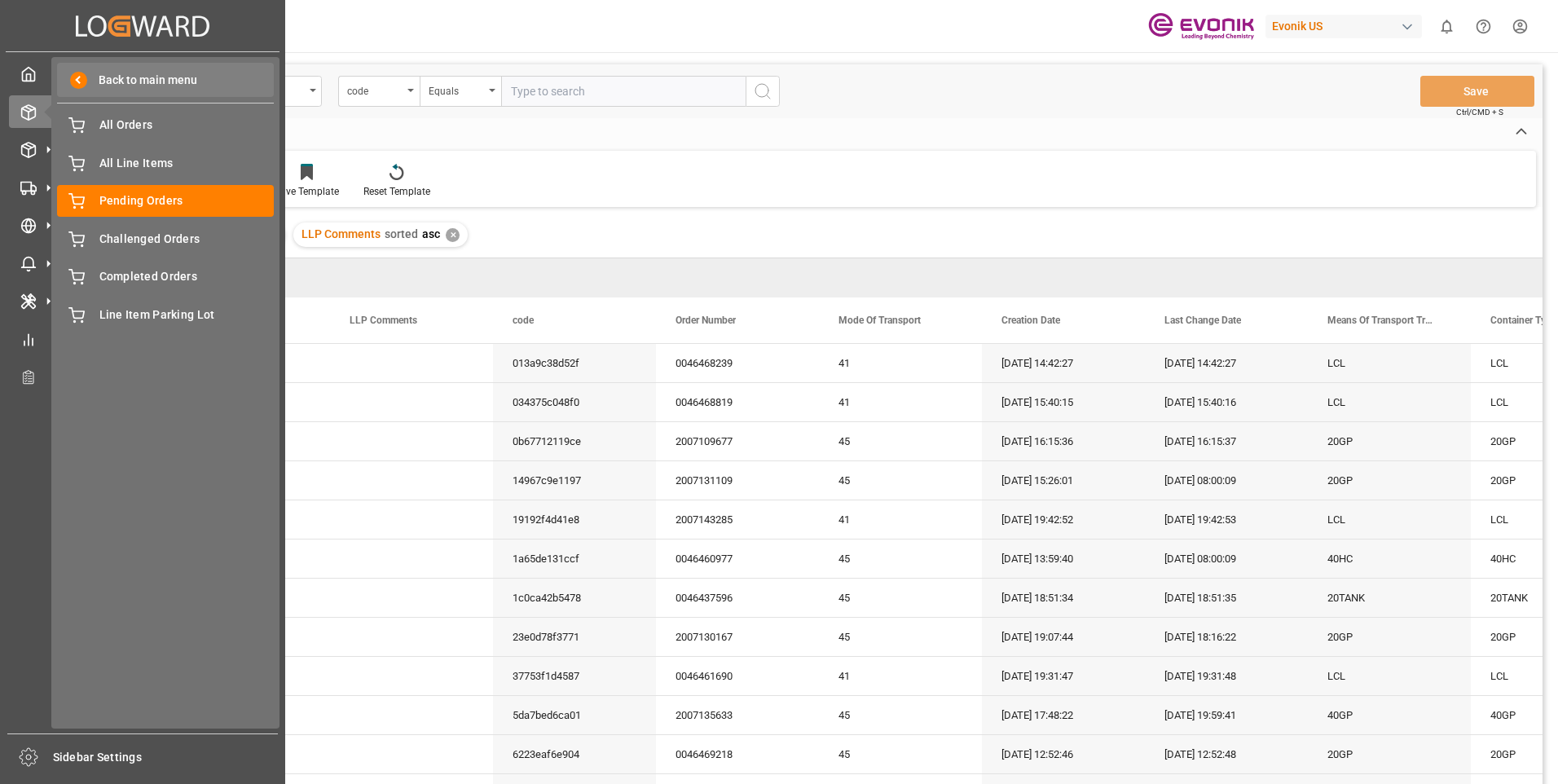
click at [88, 72] on span "Back to main menu" at bounding box center [142, 80] width 110 height 17
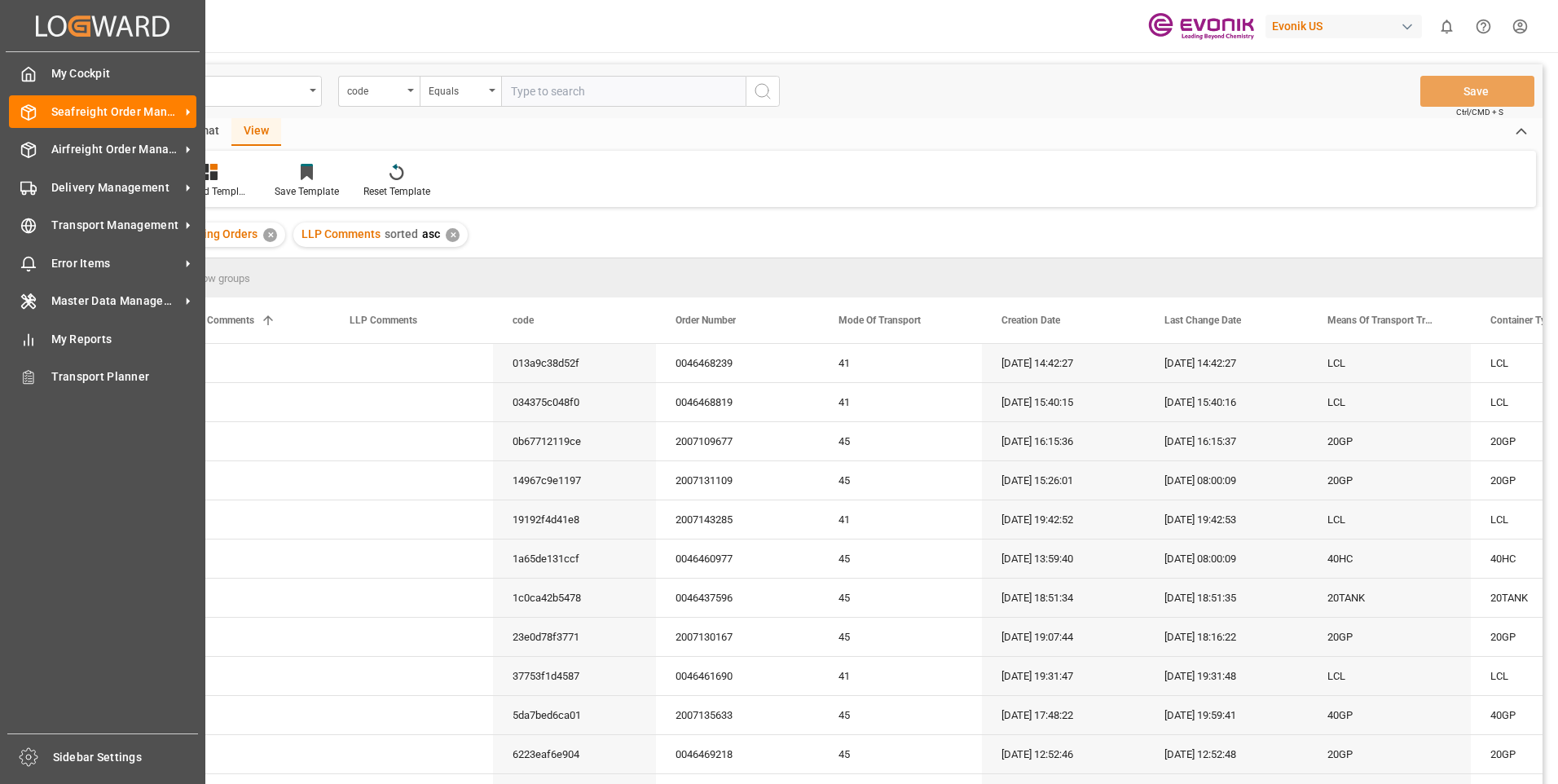
click at [88, 72] on span "My Cockpit" at bounding box center [124, 74] width 146 height 17
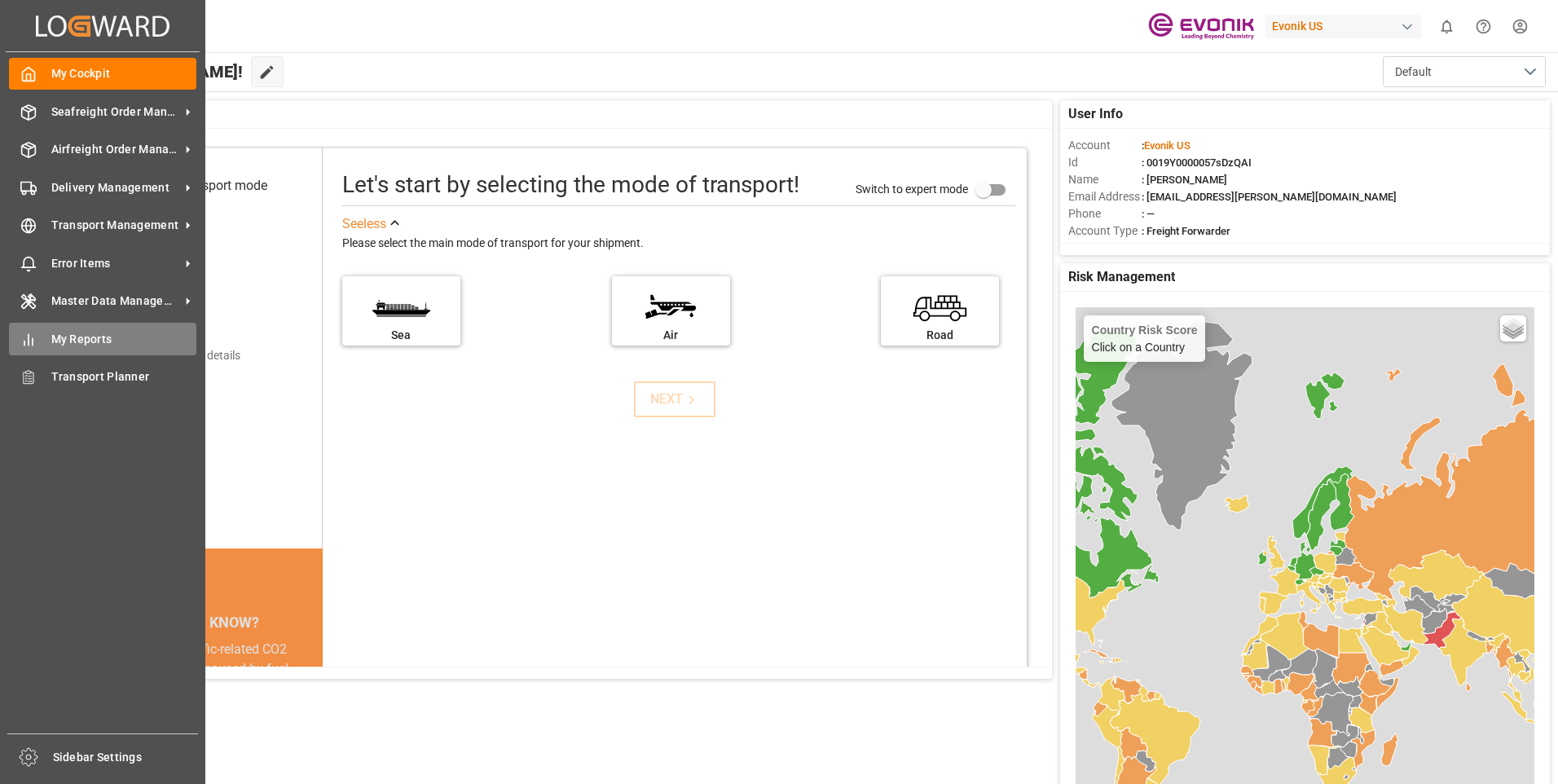
click at [39, 337] on div "My Reports My Reports" at bounding box center [102, 338] width 187 height 32
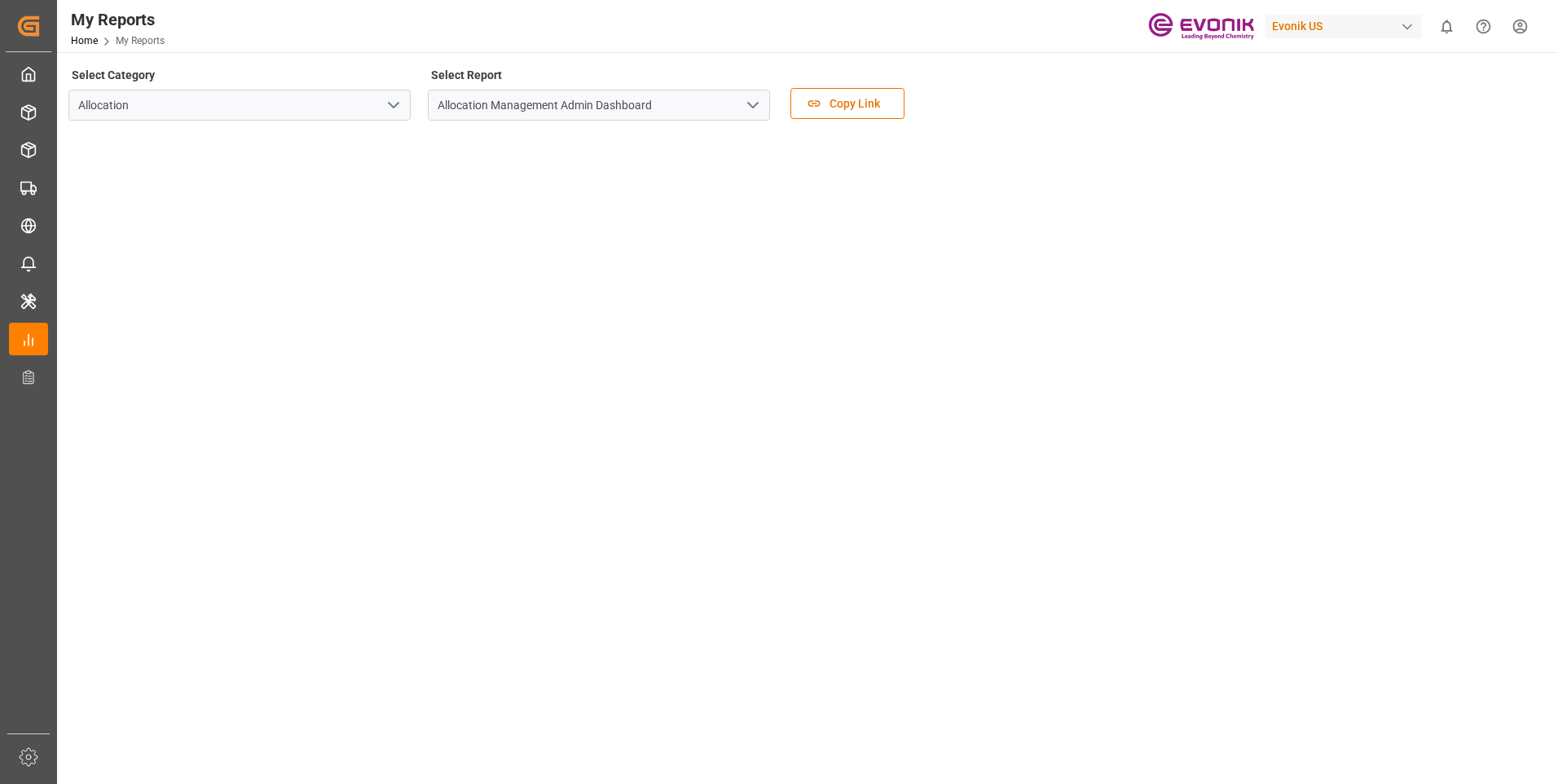
click at [396, 105] on polyline "open menu" at bounding box center [393, 105] width 10 height 5
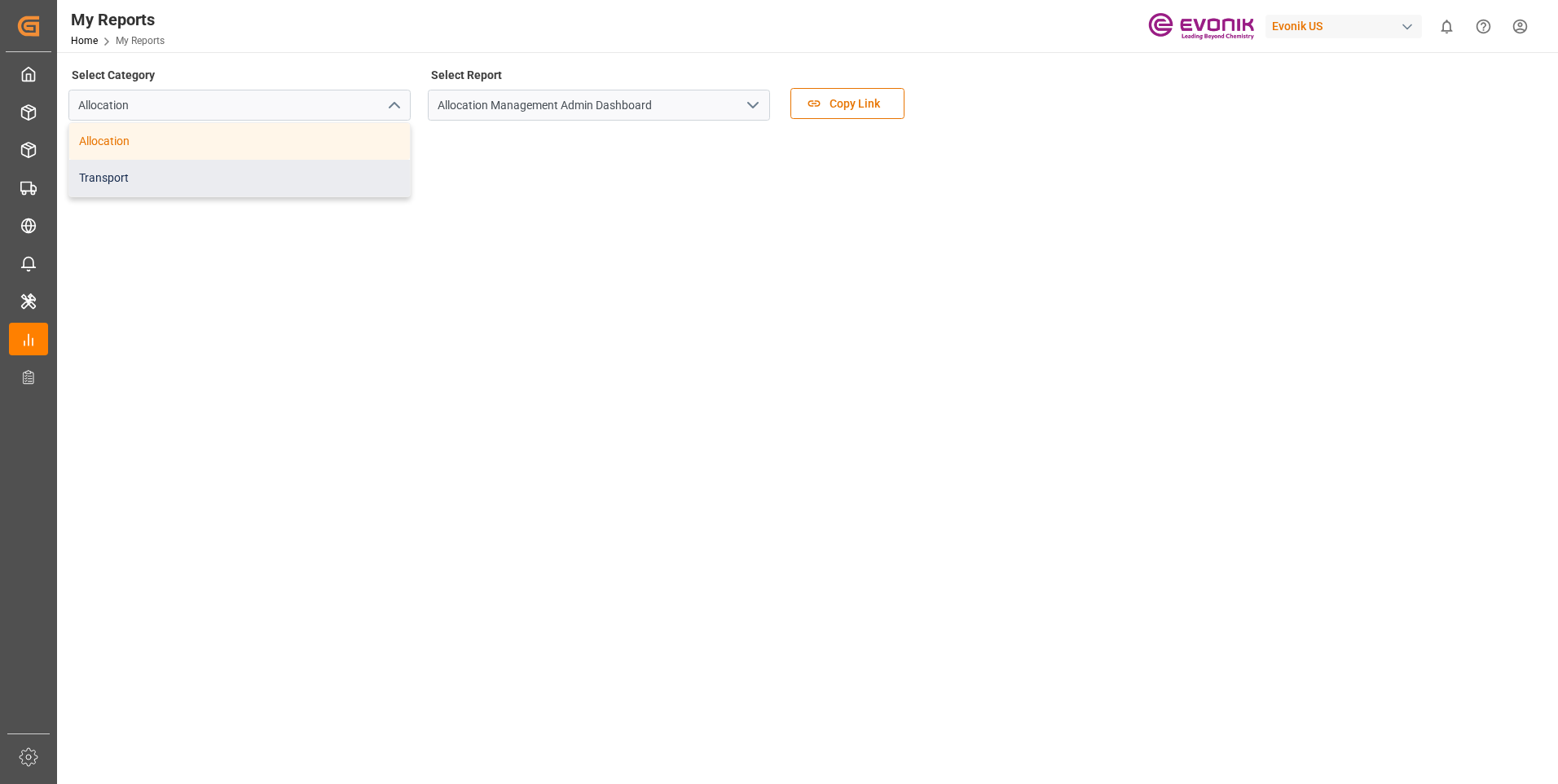
click at [343, 181] on div "Transport" at bounding box center [240, 177] width 341 height 37
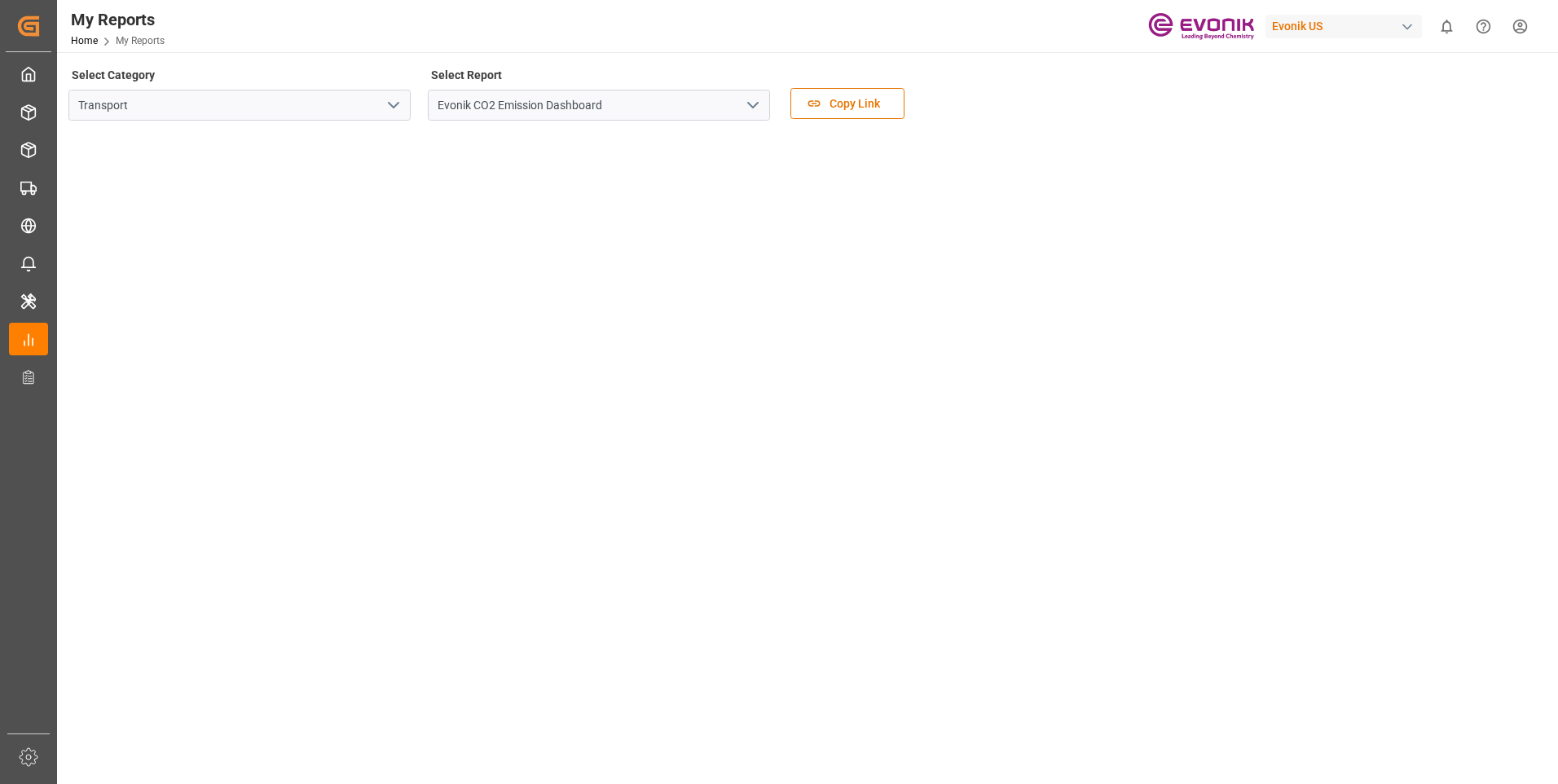
click at [761, 110] on icon "open menu" at bounding box center [753, 105] width 20 height 20
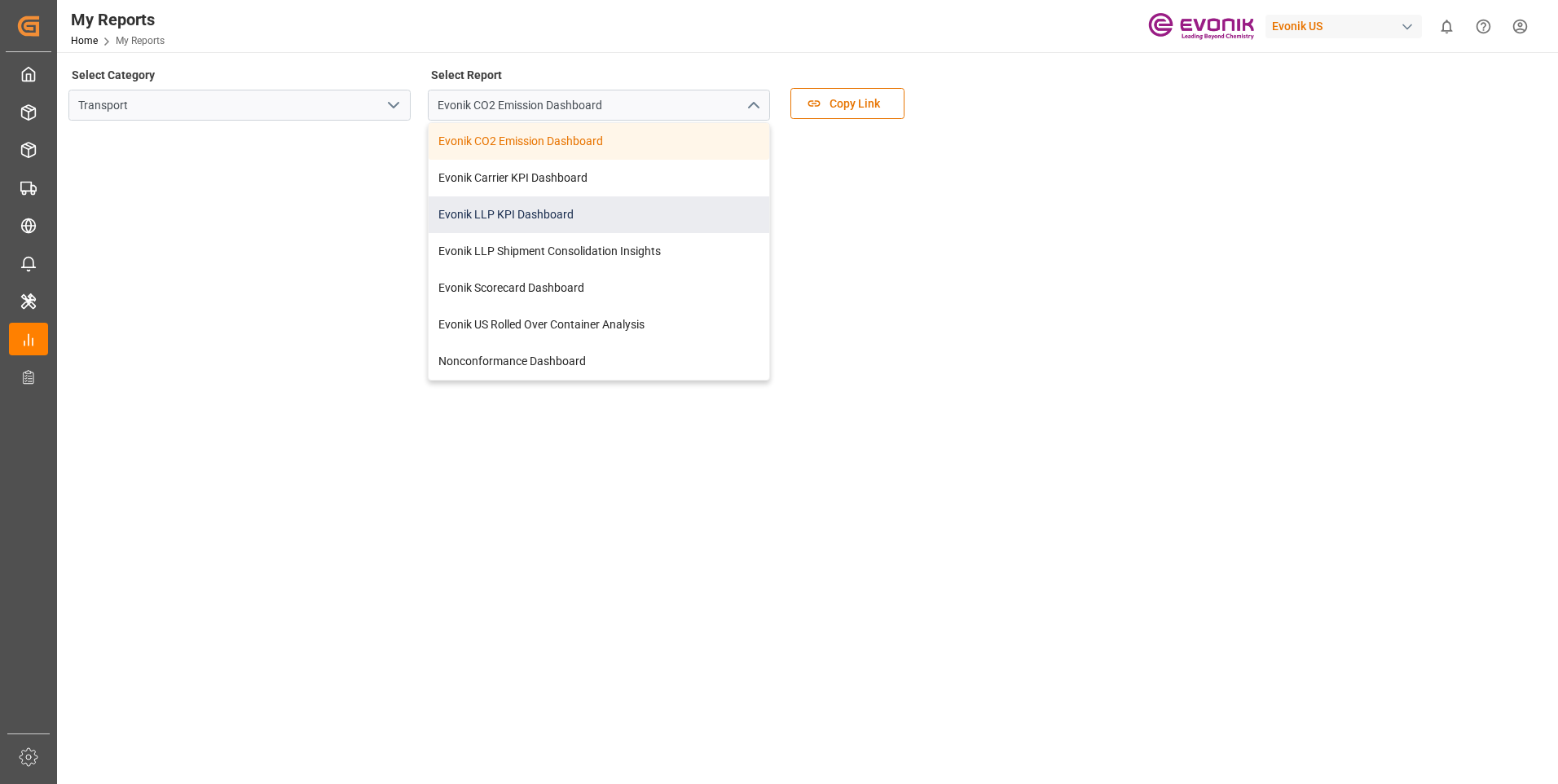
click at [529, 216] on div "Evonik LLP KPI Dashboard" at bounding box center [599, 214] width 341 height 37
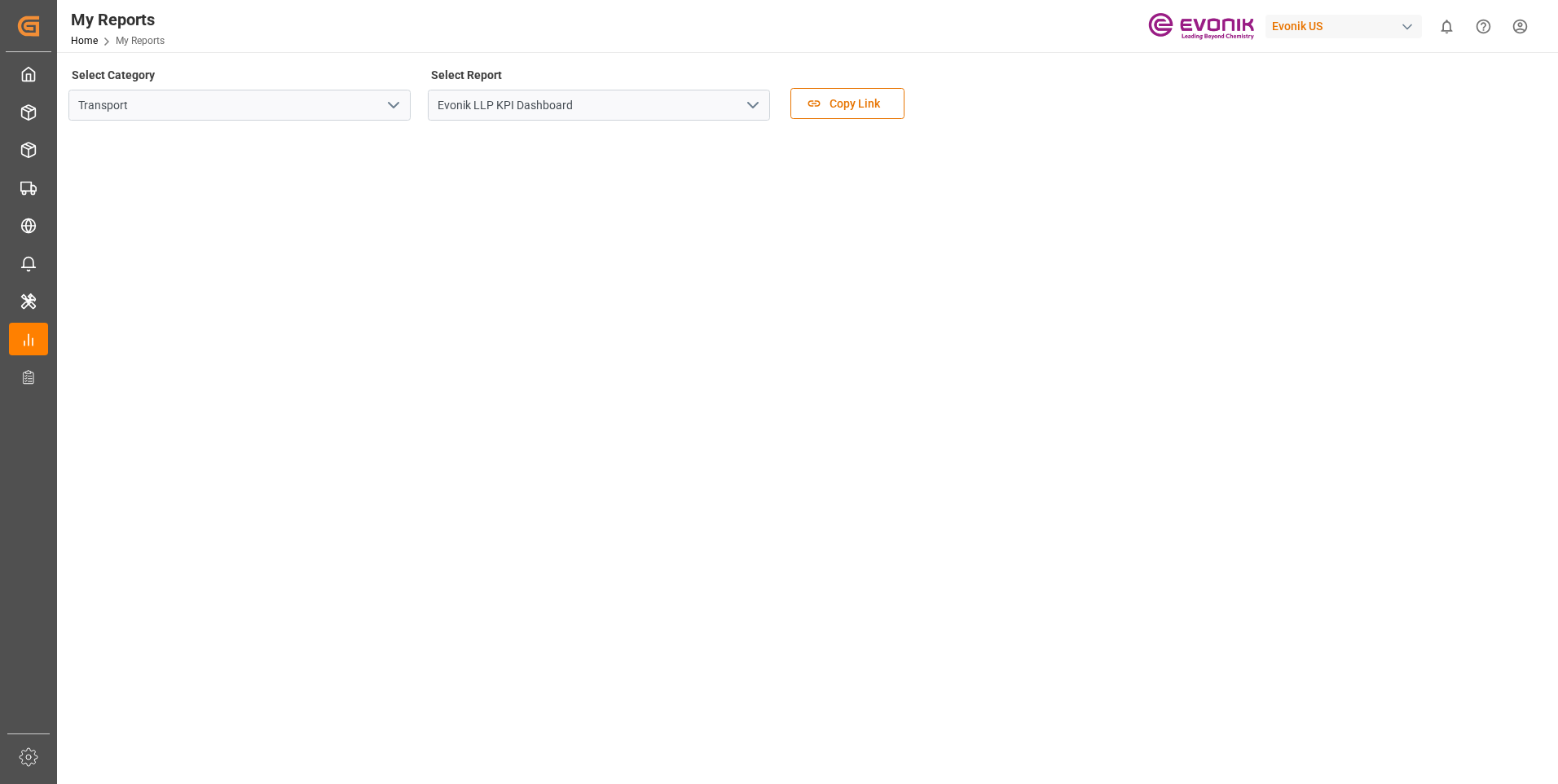
click at [755, 110] on icon "open menu" at bounding box center [753, 105] width 20 height 20
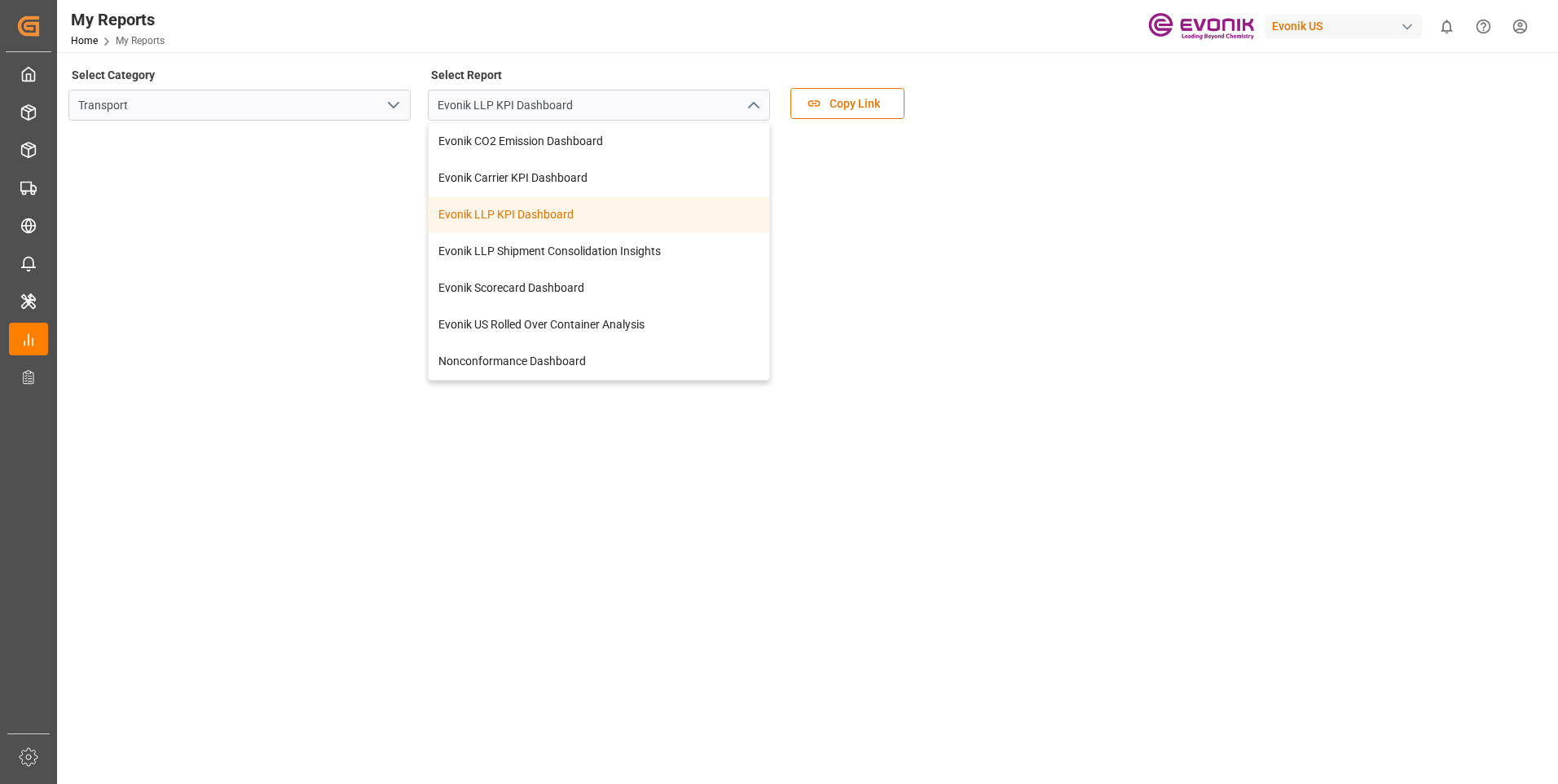
click at [755, 110] on icon "close menu" at bounding box center [753, 105] width 20 height 20
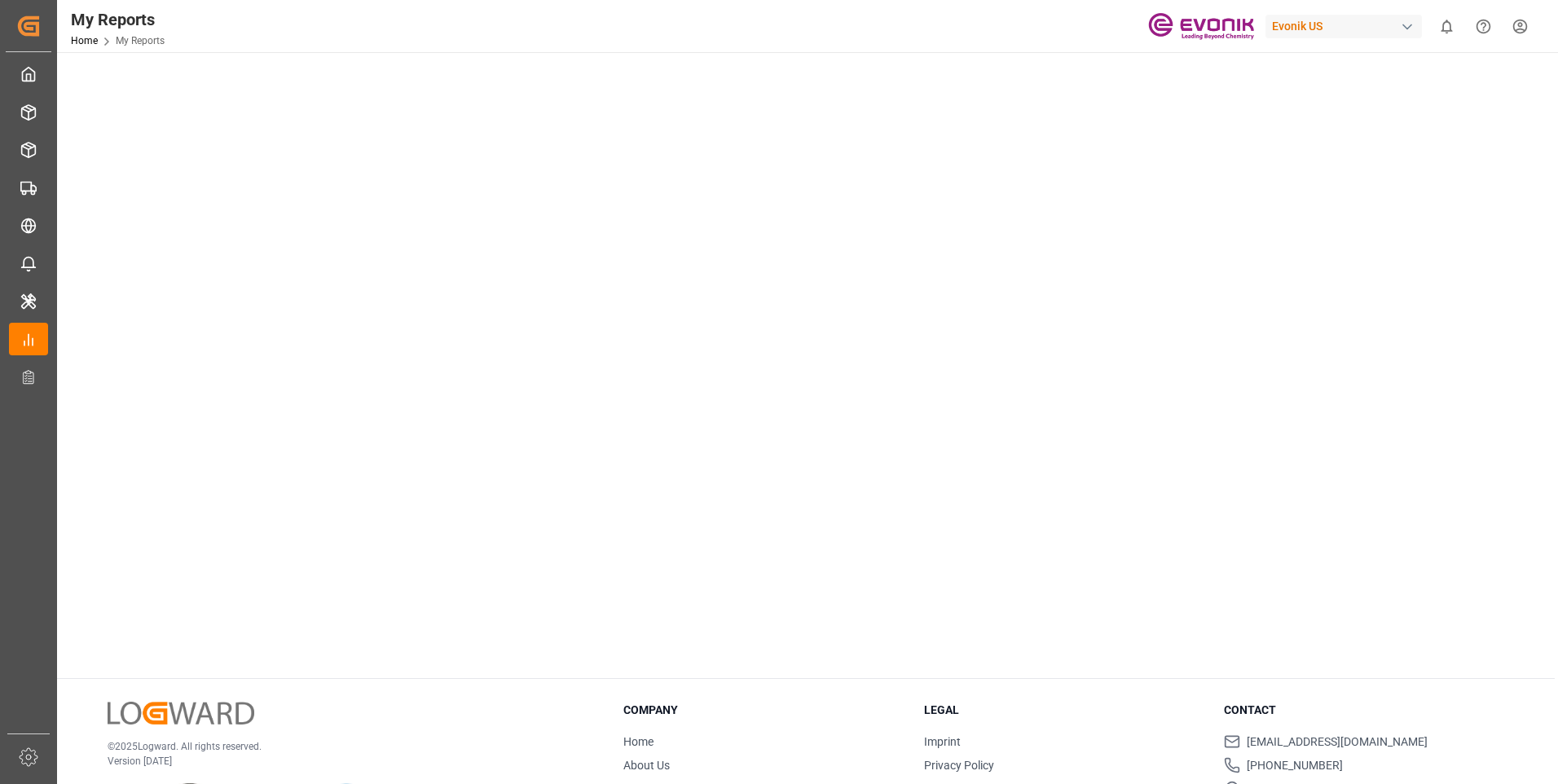
scroll to position [812, 0]
